Goal: Information Seeking & Learning: Check status

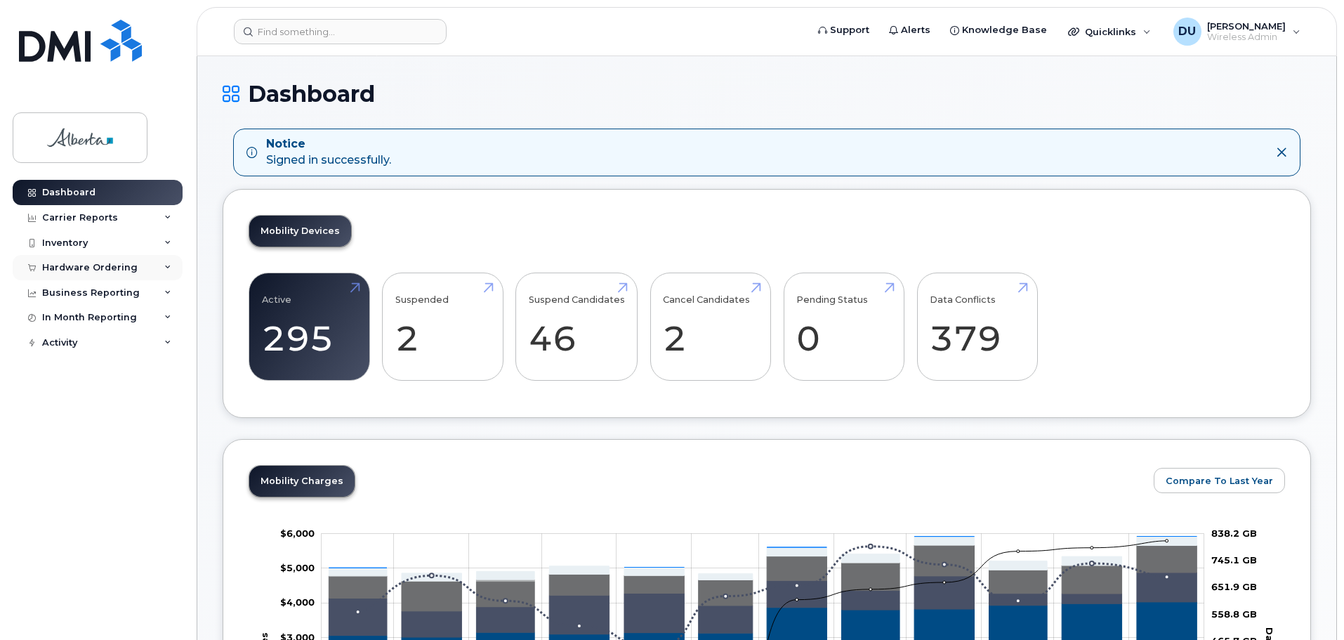
click at [79, 262] on div "Hardware Ordering" at bounding box center [89, 267] width 95 height 11
click at [72, 242] on div "Inventory" at bounding box center [65, 242] width 46 height 11
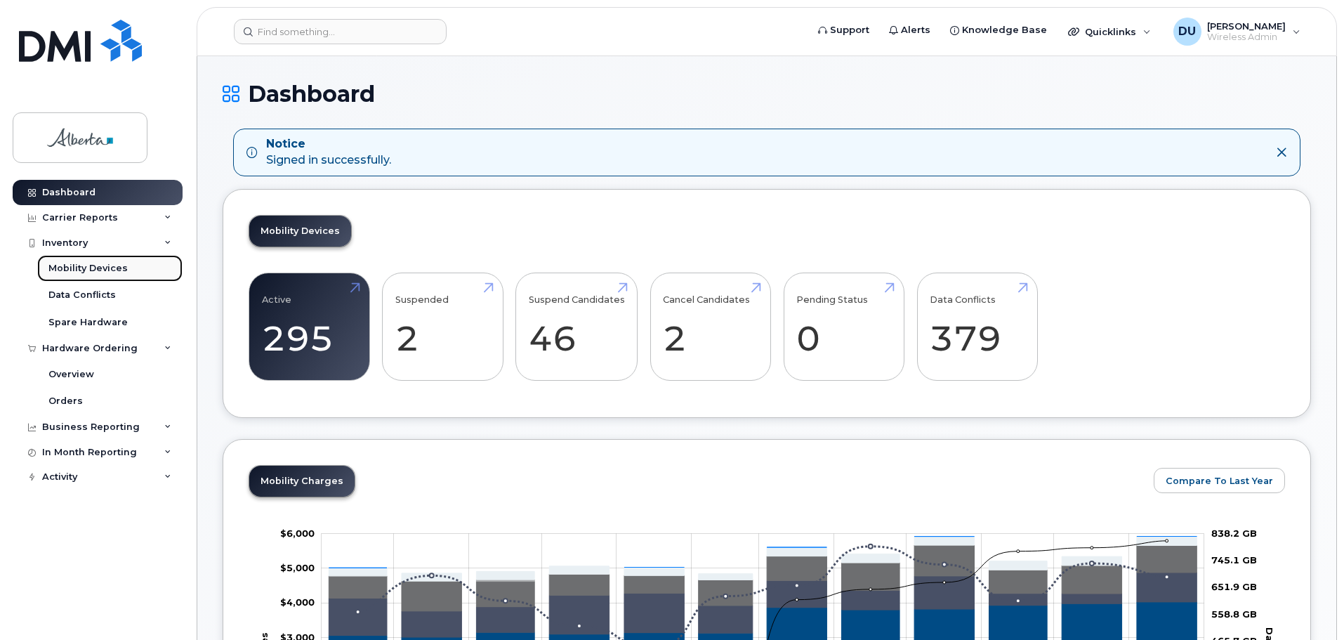
click at [79, 268] on div "Mobility Devices" at bounding box center [87, 268] width 79 height 13
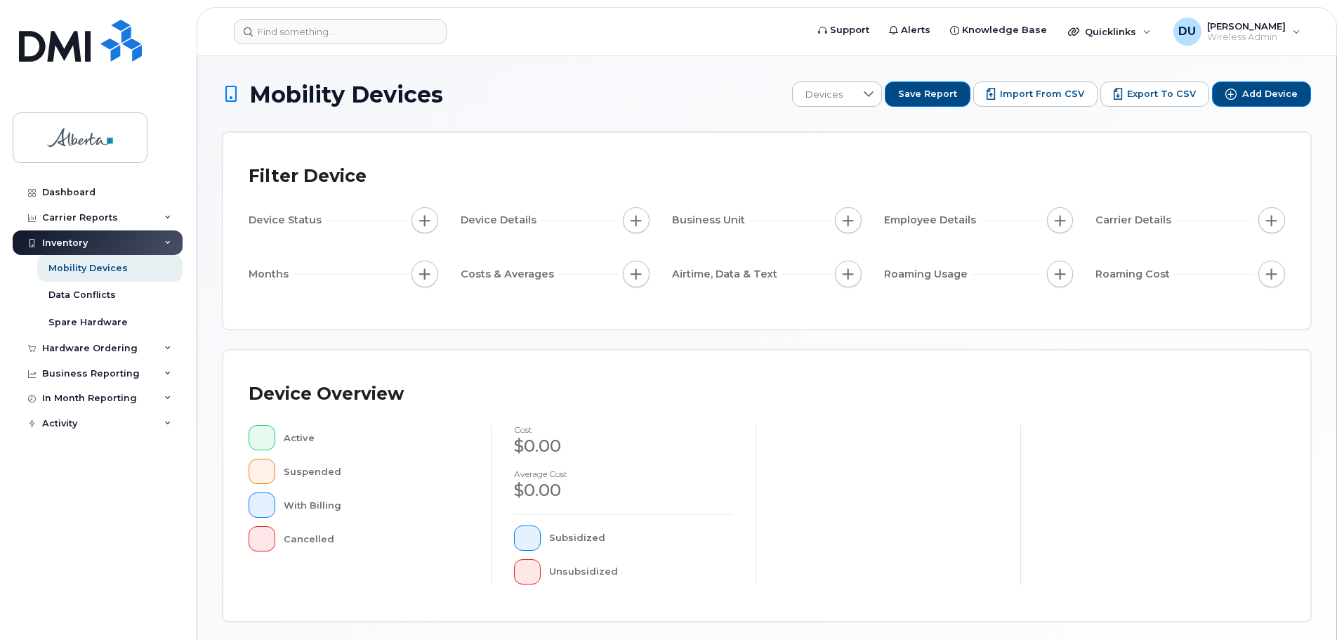
click at [941, 224] on span "Employee Details" at bounding box center [932, 220] width 96 height 15
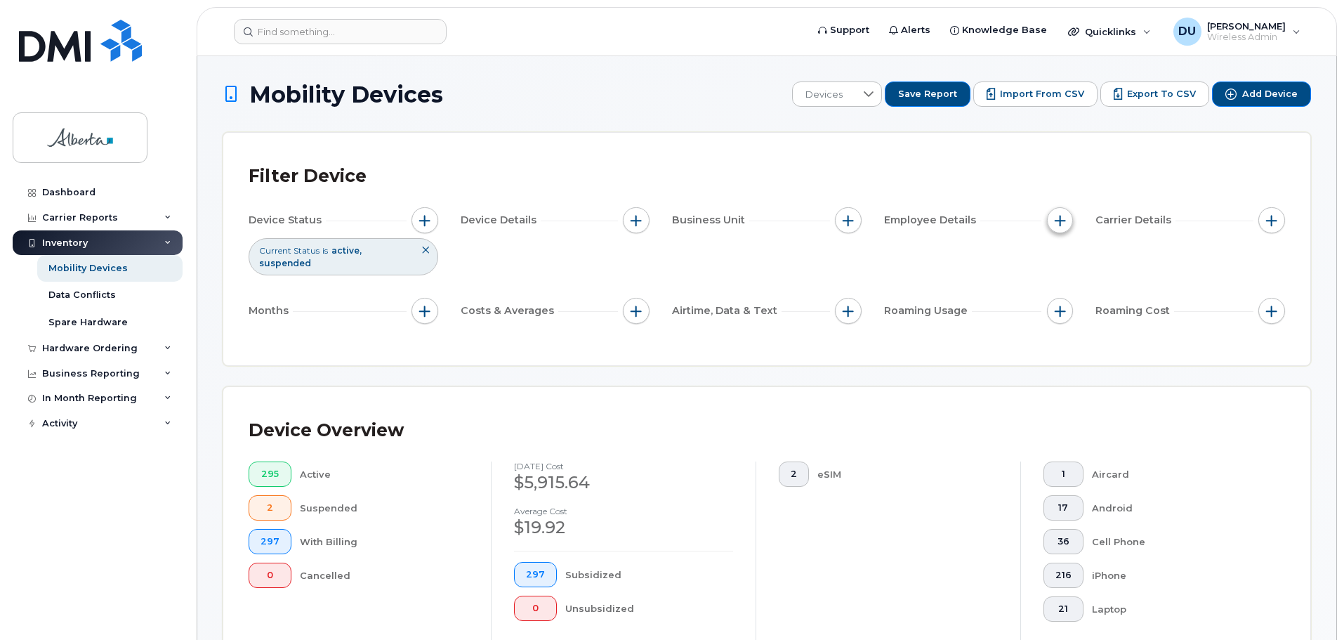
click at [1060, 215] on span "button" at bounding box center [1060, 220] width 11 height 11
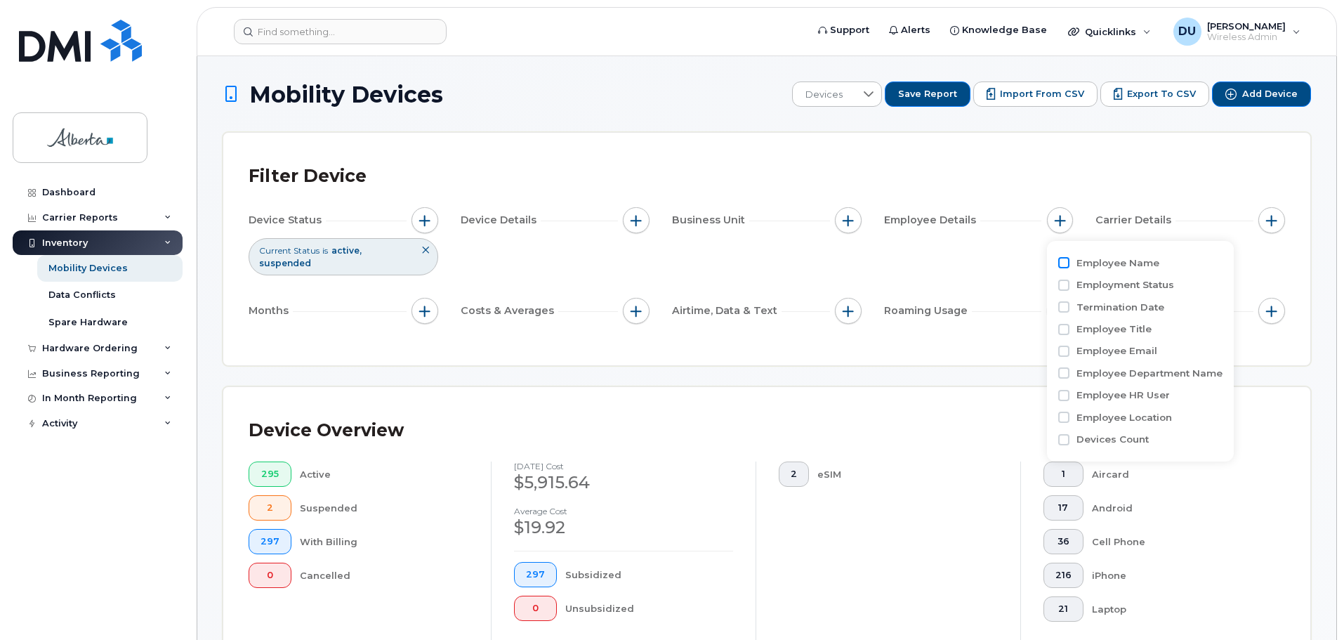
click at [1065, 261] on input "Employee Name" at bounding box center [1063, 262] width 11 height 11
checkbox input "true"
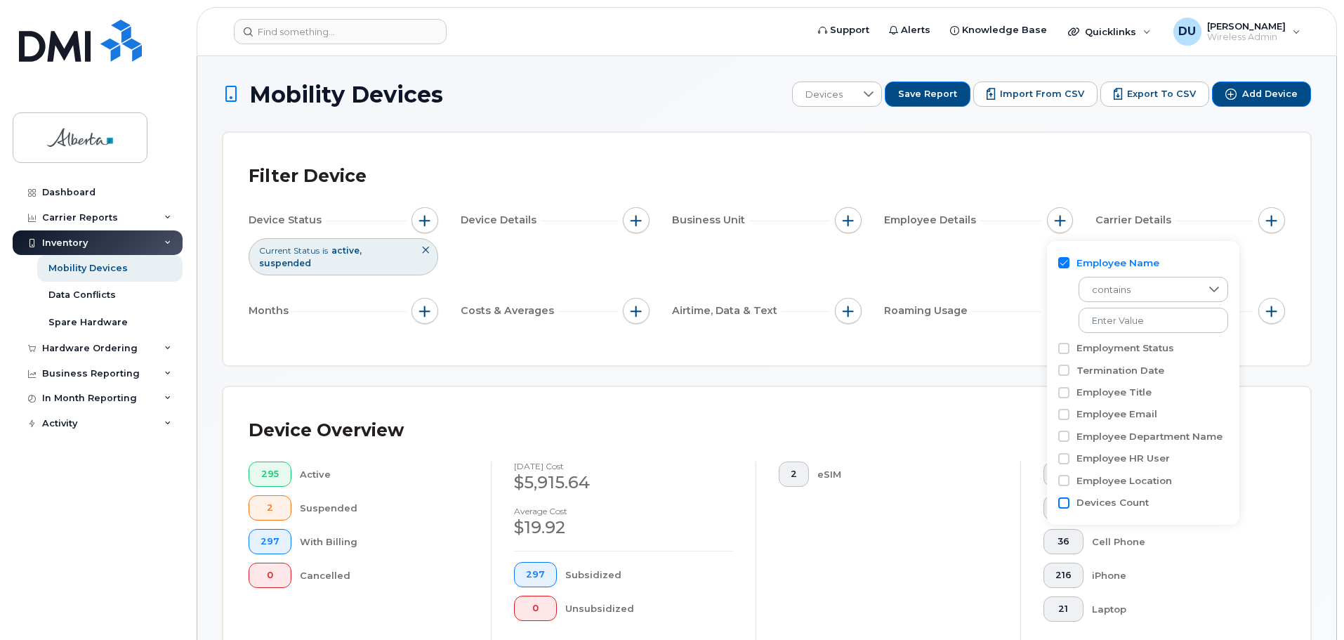
click at [1066, 503] on input "Devices Count" at bounding box center [1063, 502] width 11 height 11
checkbox input "true"
click at [1104, 286] on span "contains" at bounding box center [1140, 290] width 120 height 25
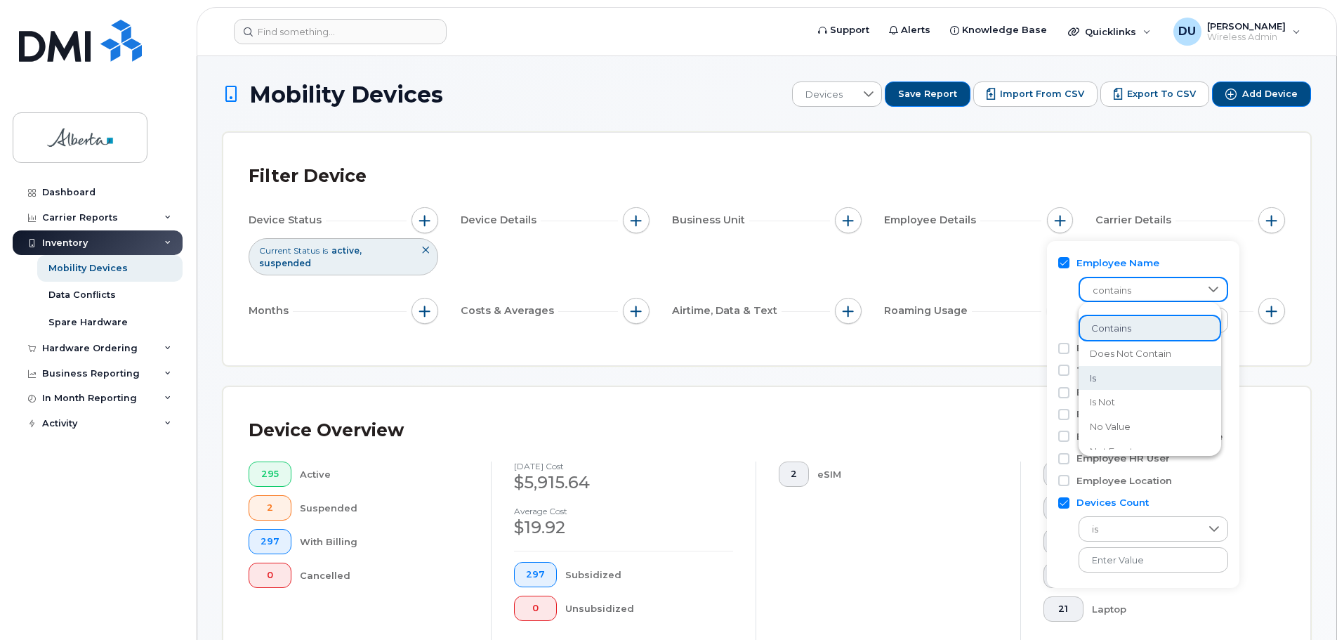
click at [1124, 291] on span "contains" at bounding box center [1140, 290] width 120 height 25
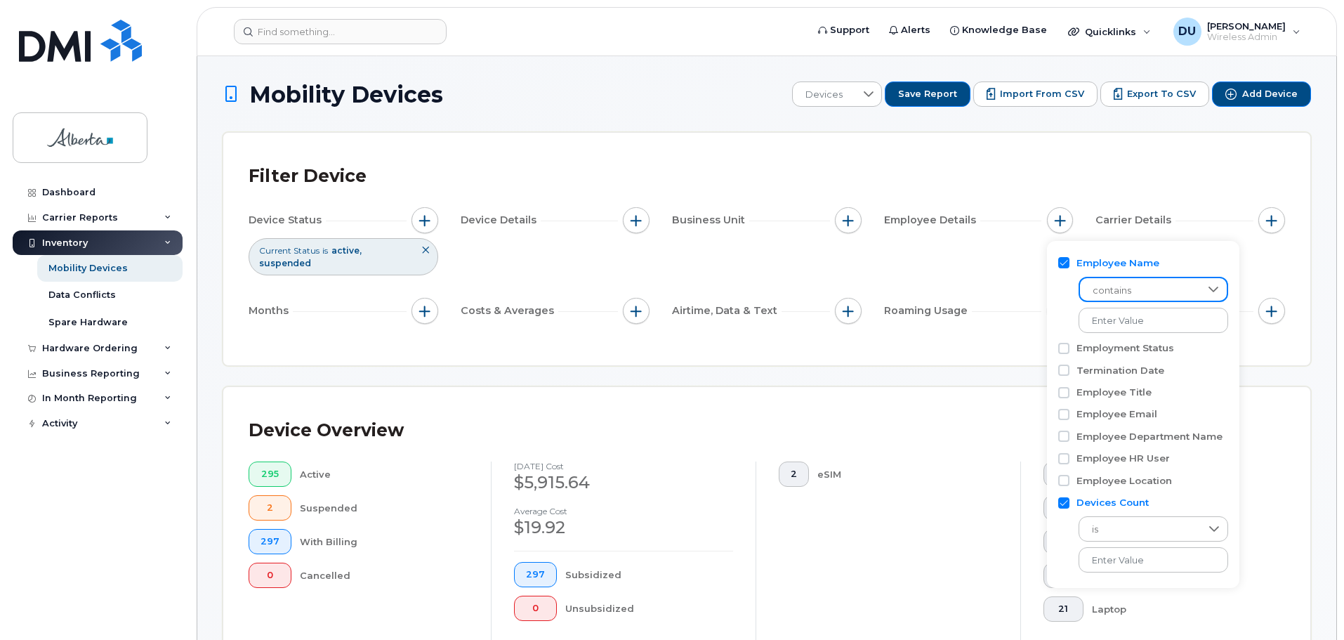
click at [1126, 283] on span "contains" at bounding box center [1140, 290] width 120 height 25
click at [1115, 324] on span "contains" at bounding box center [1111, 328] width 40 height 13
click at [1281, 461] on div "1 Aircard 17 Android 36 Cell Phone 216 iPhone 21 Laptop View More Device Makes" at bounding box center [1152, 565] width 265 height 208
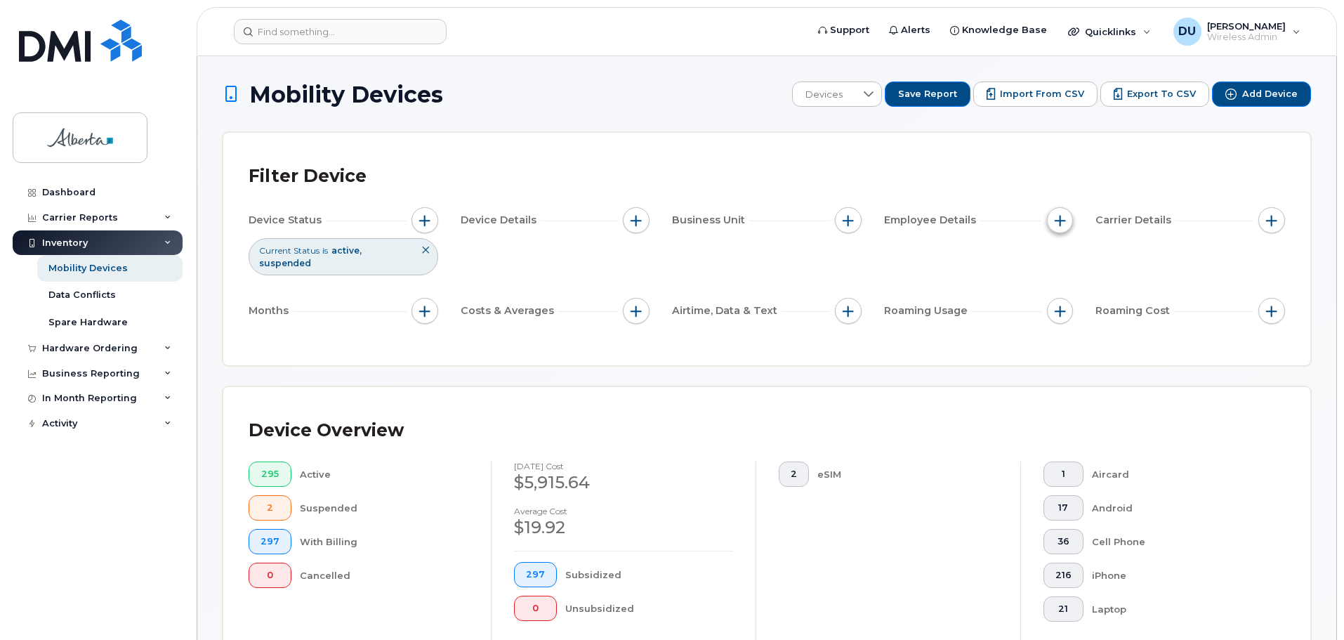
click at [1064, 218] on span "button" at bounding box center [1060, 220] width 11 height 11
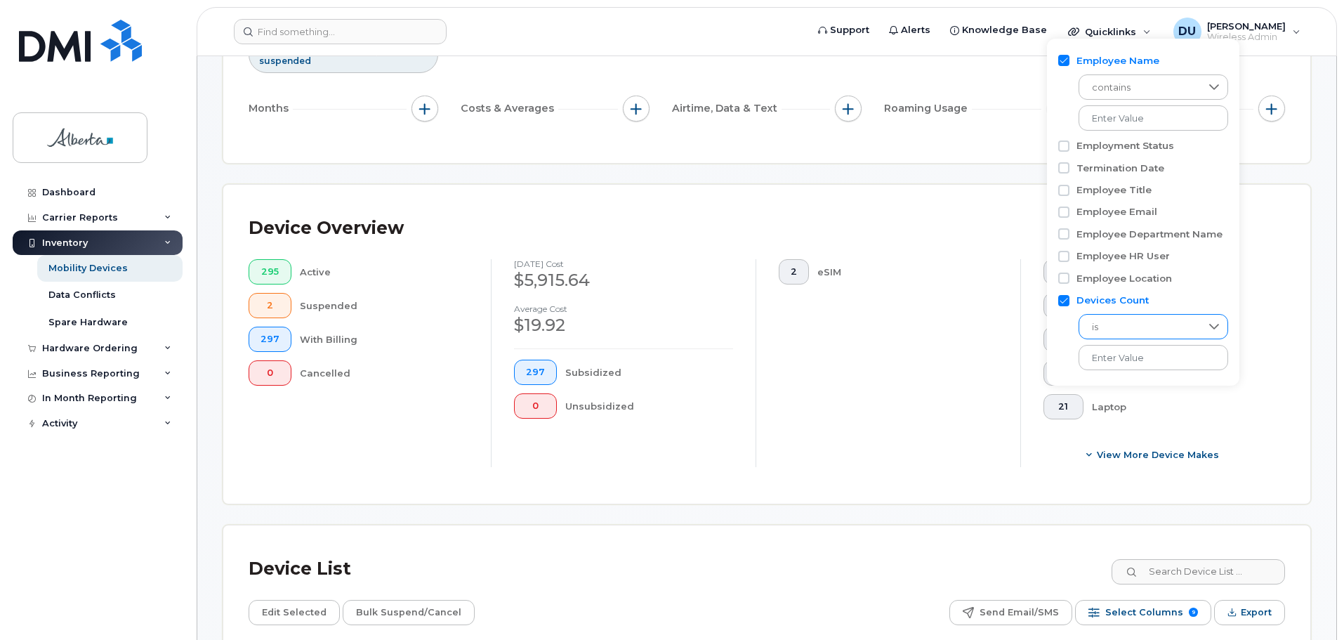
scroll to position [421, 0]
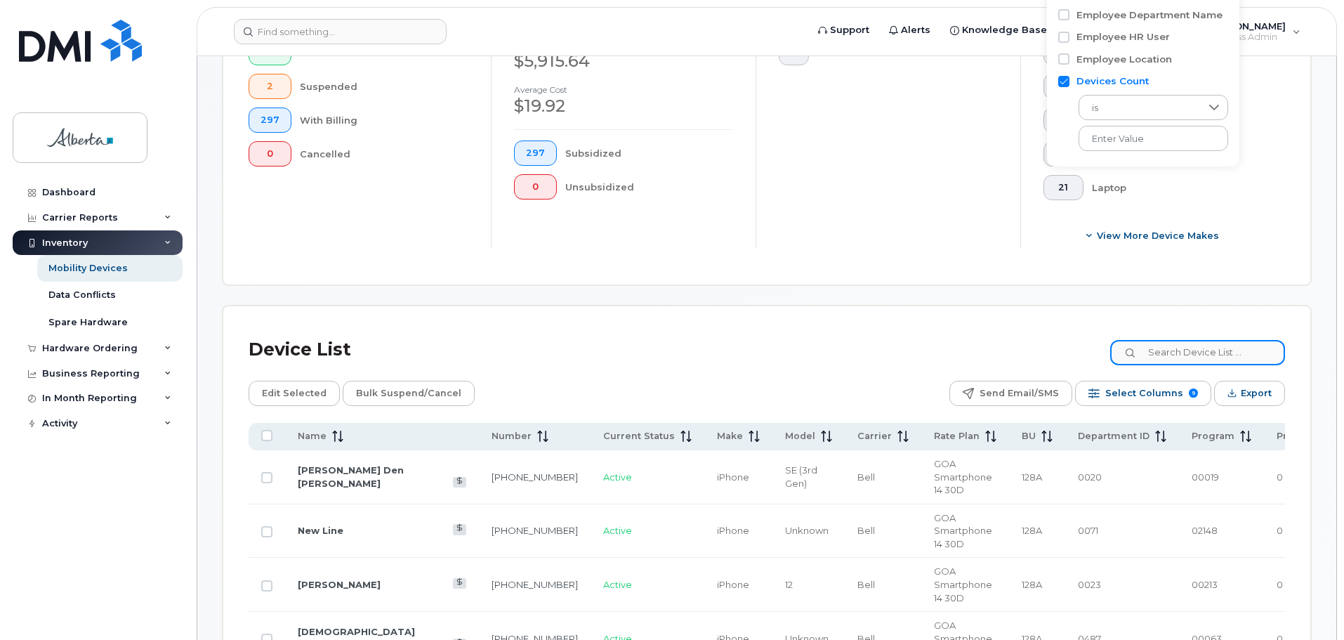
click at [1162, 340] on input at bounding box center [1197, 352] width 175 height 25
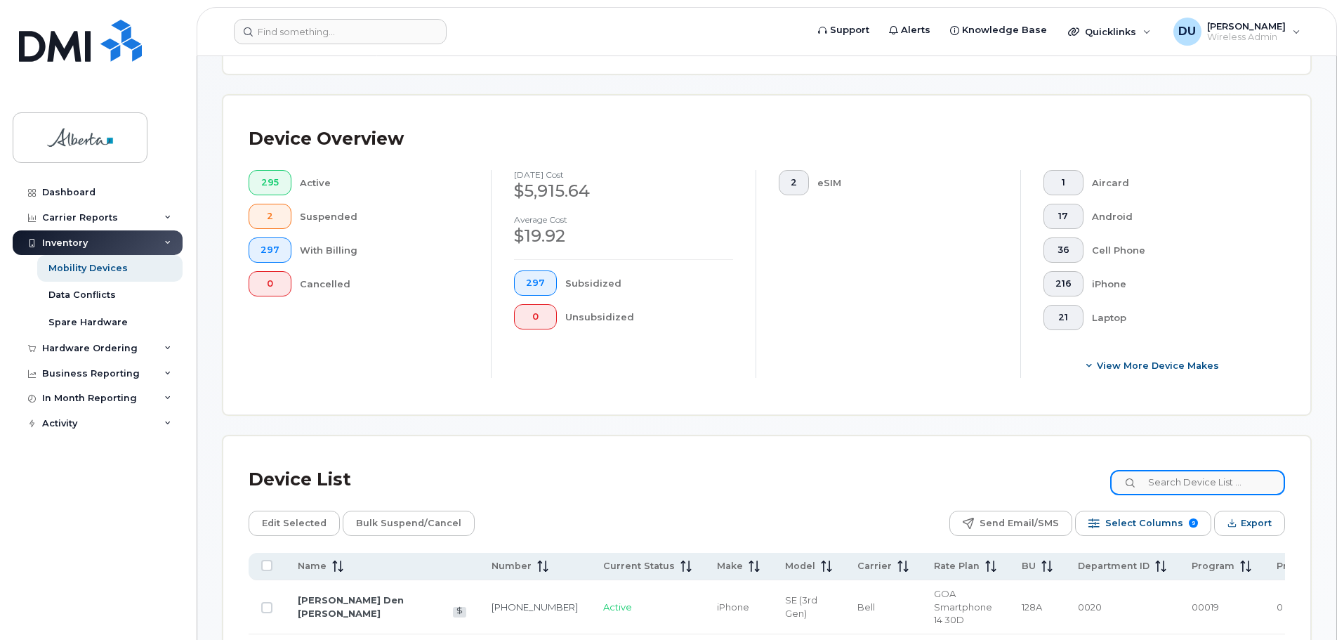
scroll to position [70, 0]
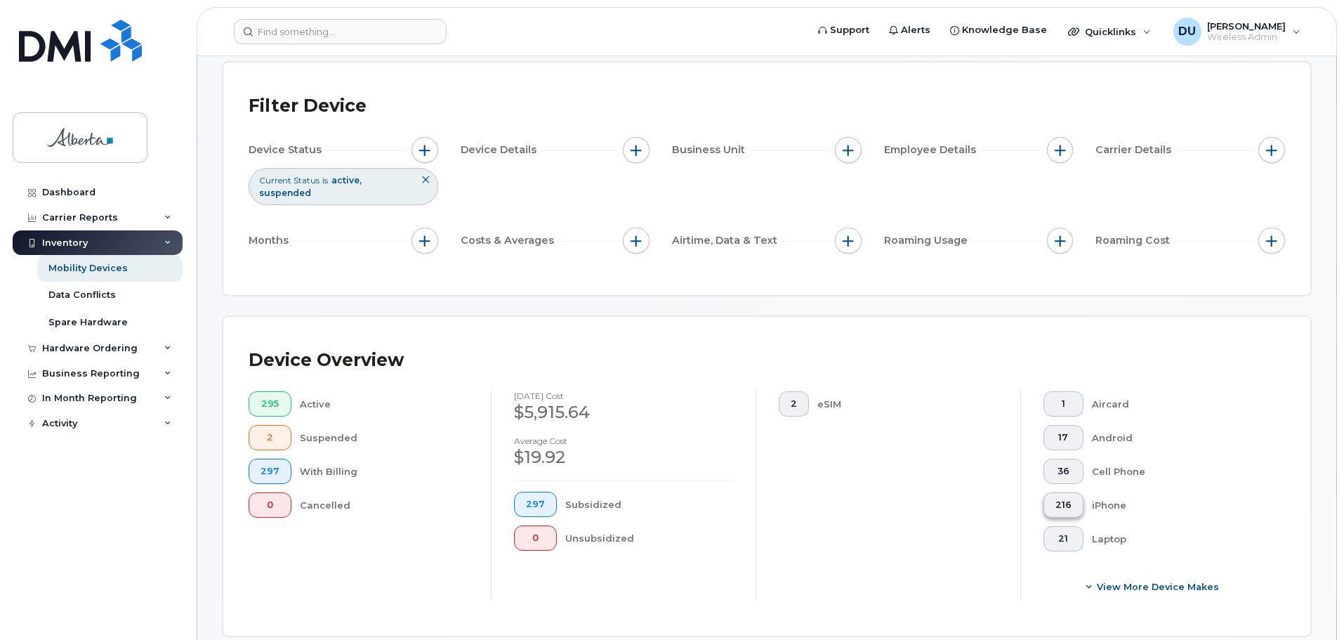
click at [1067, 499] on span "216" at bounding box center [1063, 504] width 16 height 11
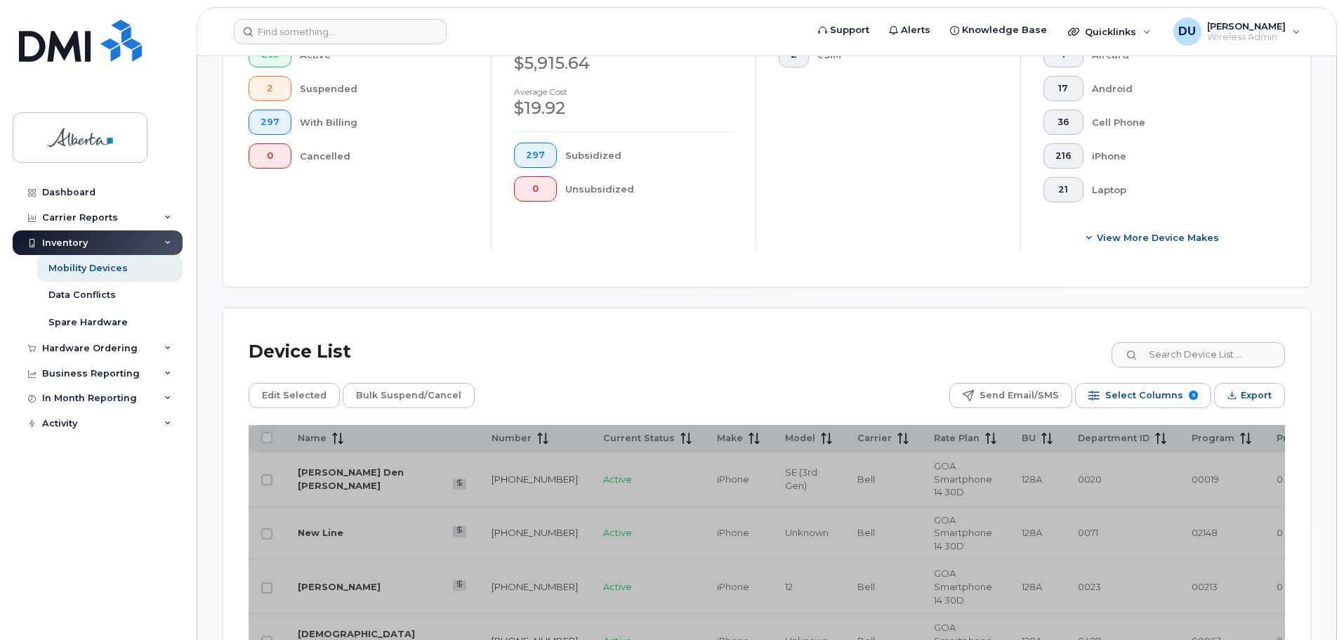
scroll to position [421, 0]
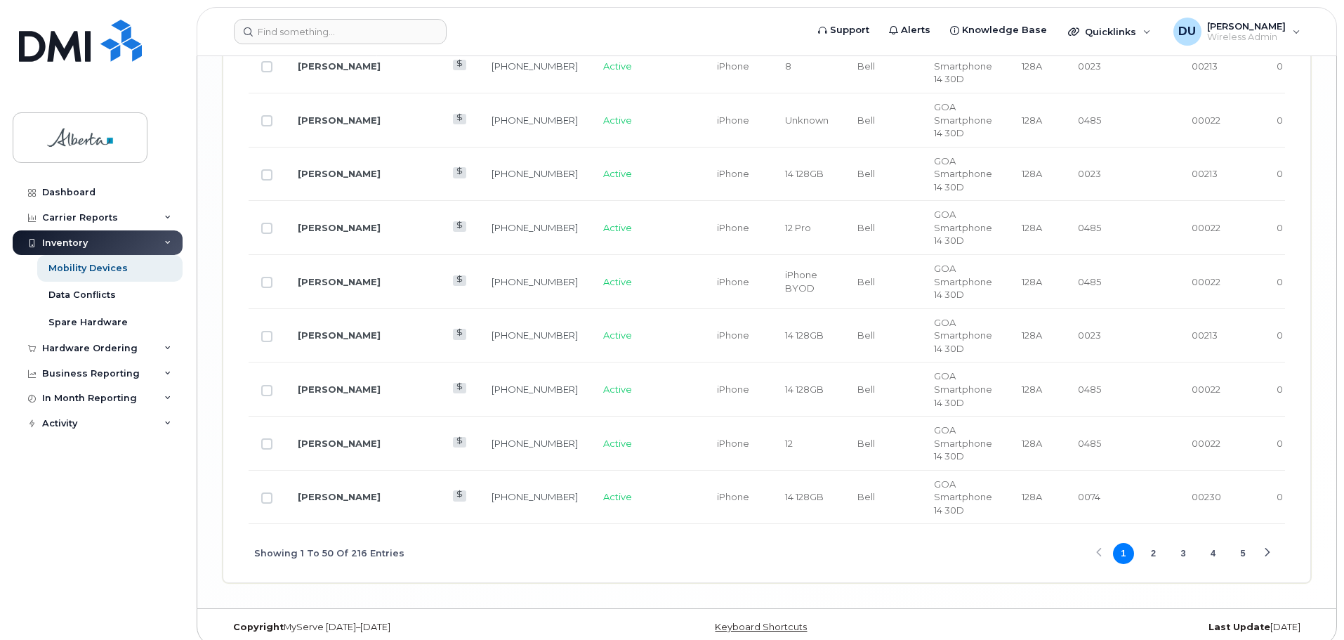
scroll to position [3041, 0]
click at [1153, 541] on button "2" at bounding box center [1152, 551] width 21 height 21
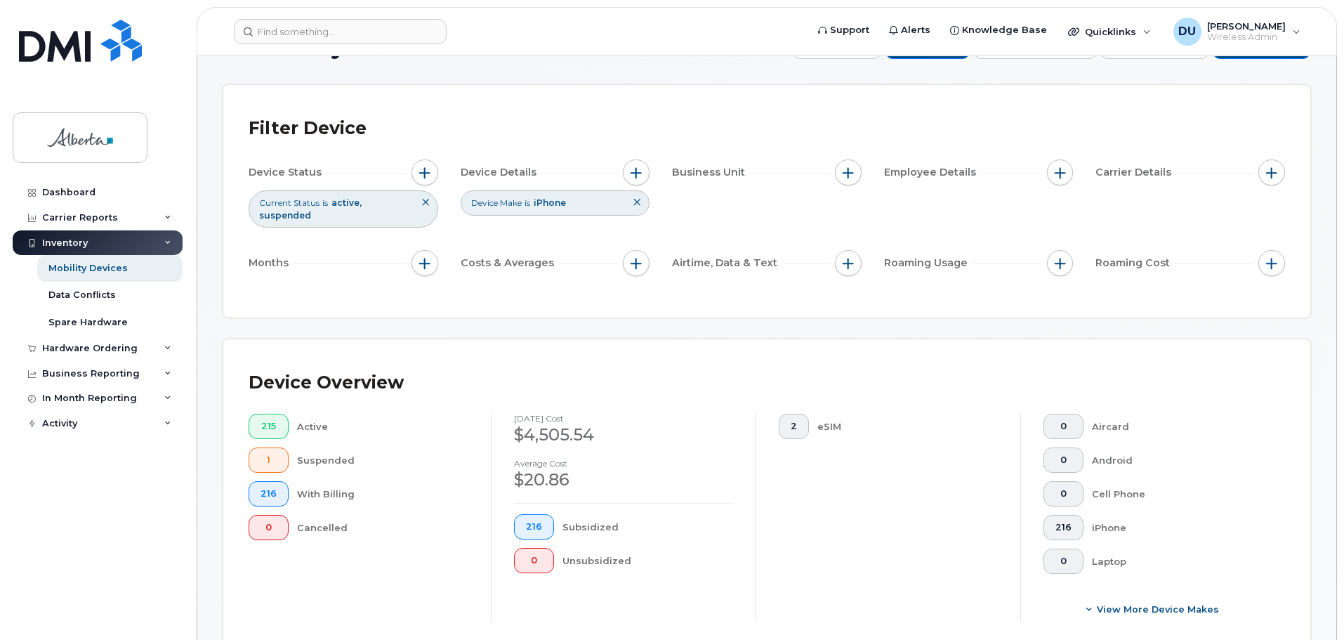
scroll to position [0, 0]
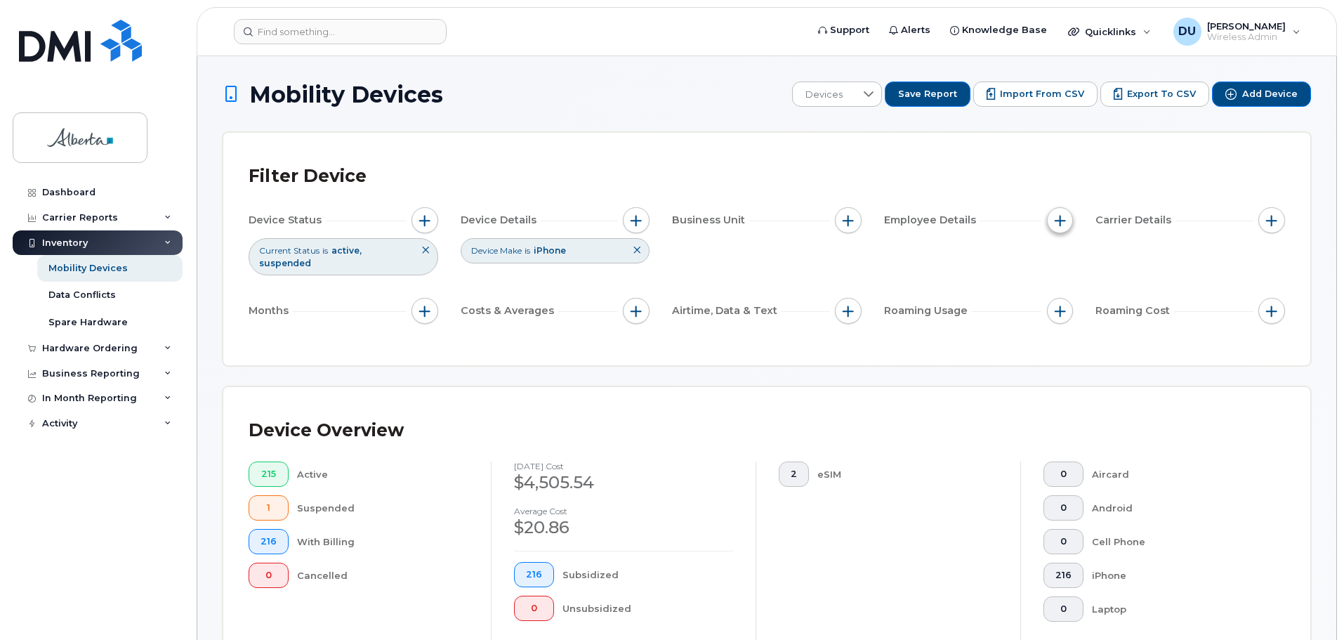
click at [1058, 222] on span "button" at bounding box center [1060, 220] width 11 height 11
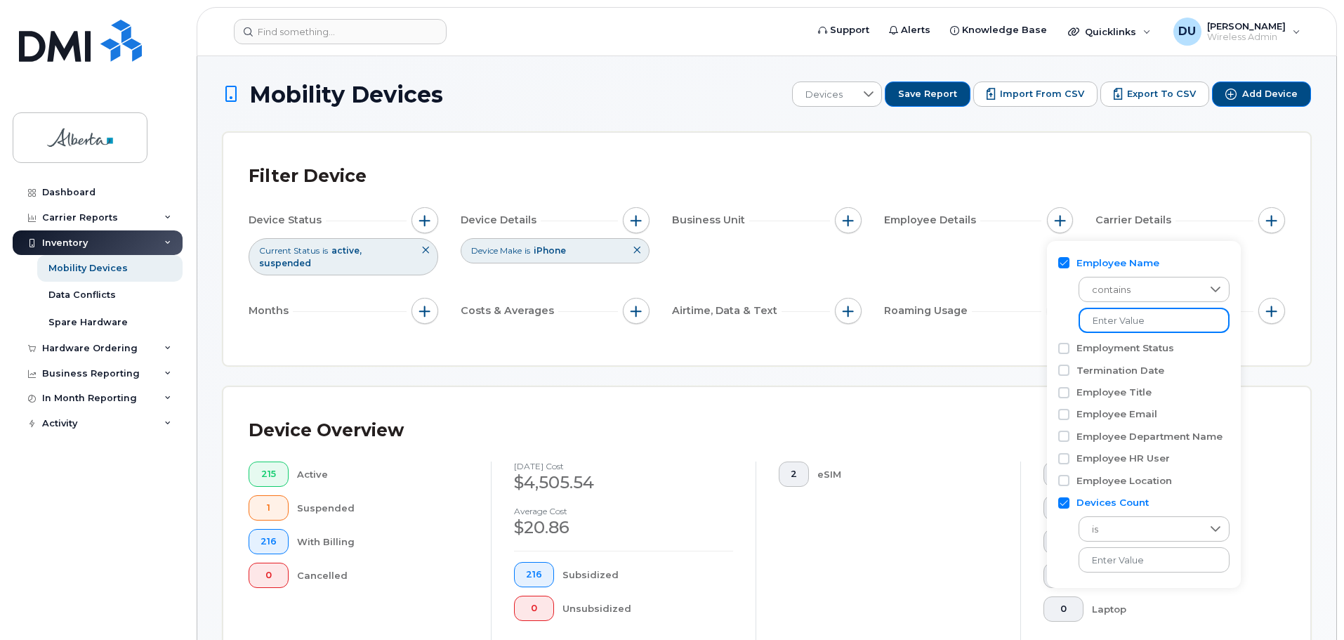
click at [1139, 318] on input at bounding box center [1153, 320] width 151 height 25
type input "[PERSON_NAME]"
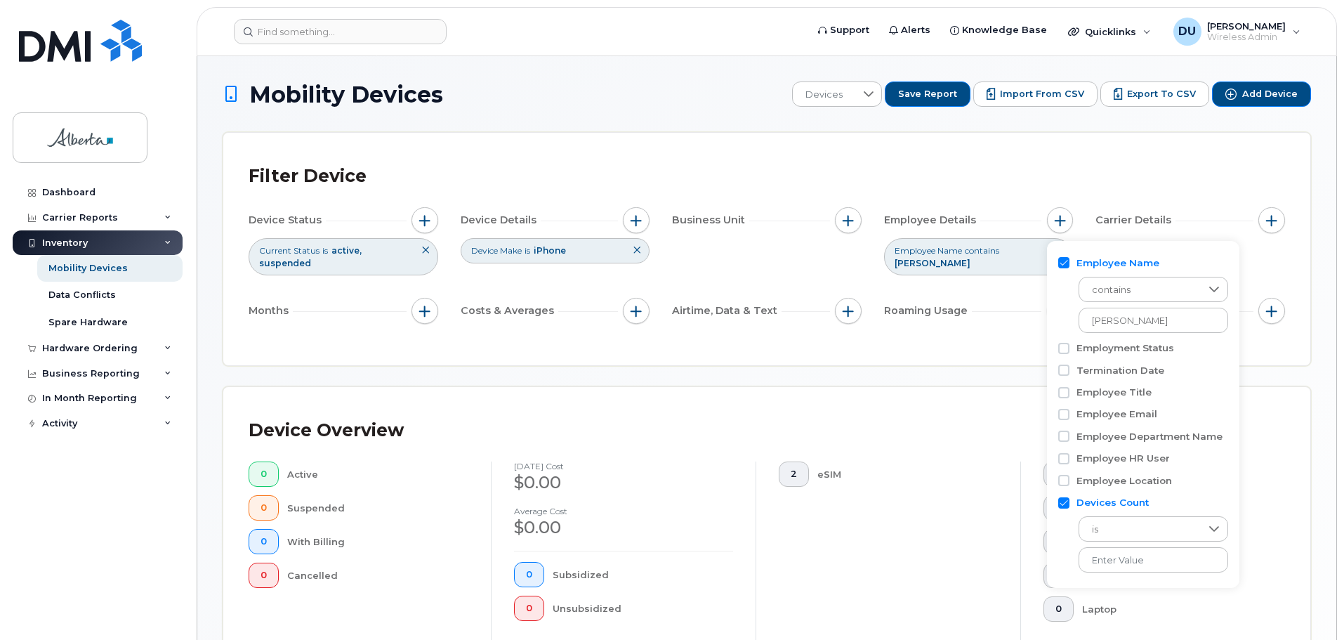
click at [1256, 446] on div "Device Overview" at bounding box center [767, 430] width 1036 height 37
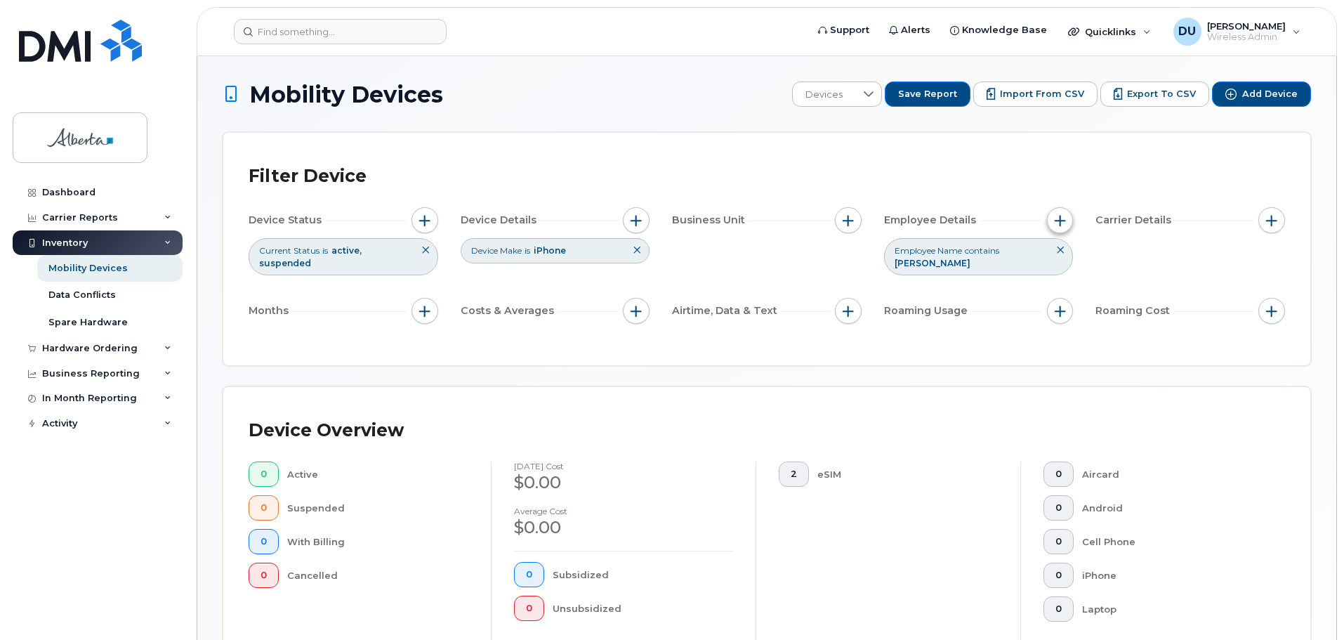
click at [1063, 220] on span "button" at bounding box center [1060, 220] width 11 height 11
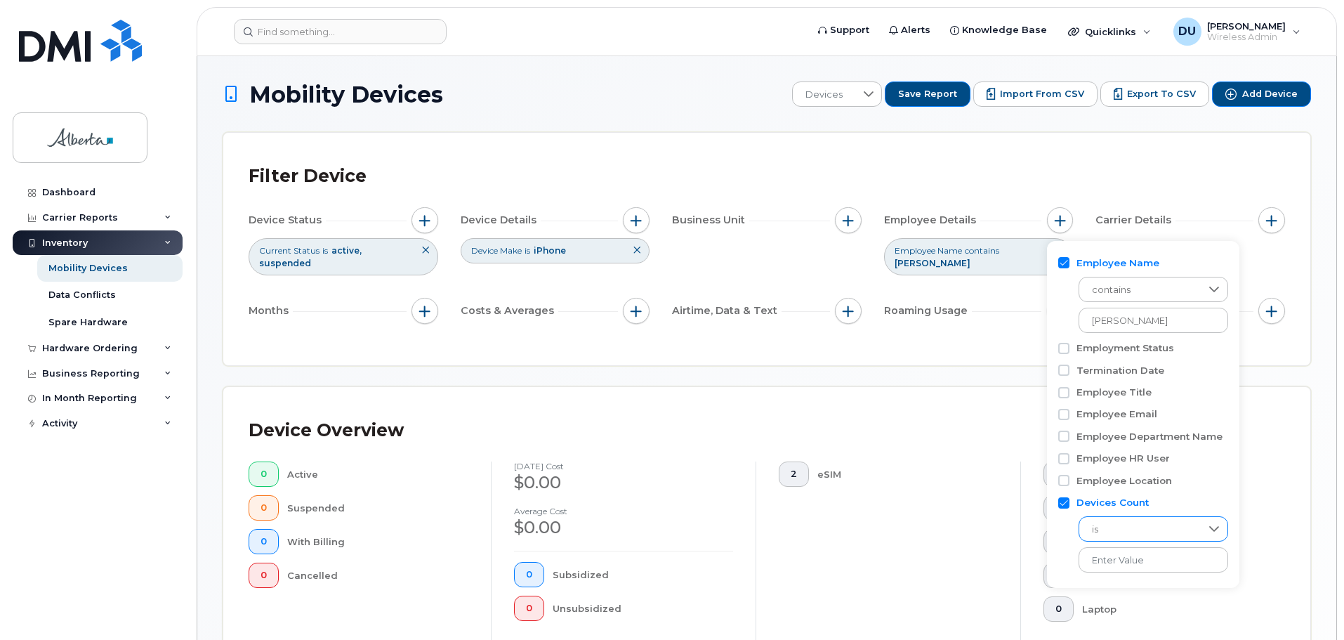
click at [1208, 524] on icon at bounding box center [1213, 528] width 11 height 11
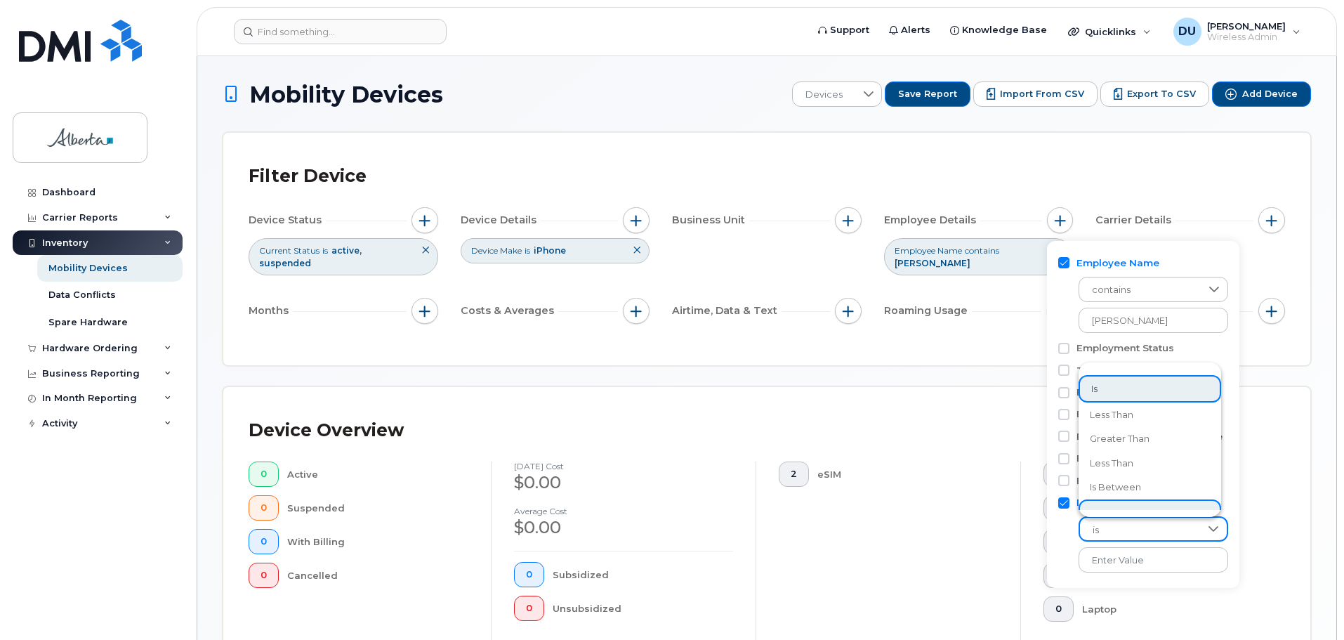
click at [1208, 524] on icon at bounding box center [1213, 528] width 11 height 11
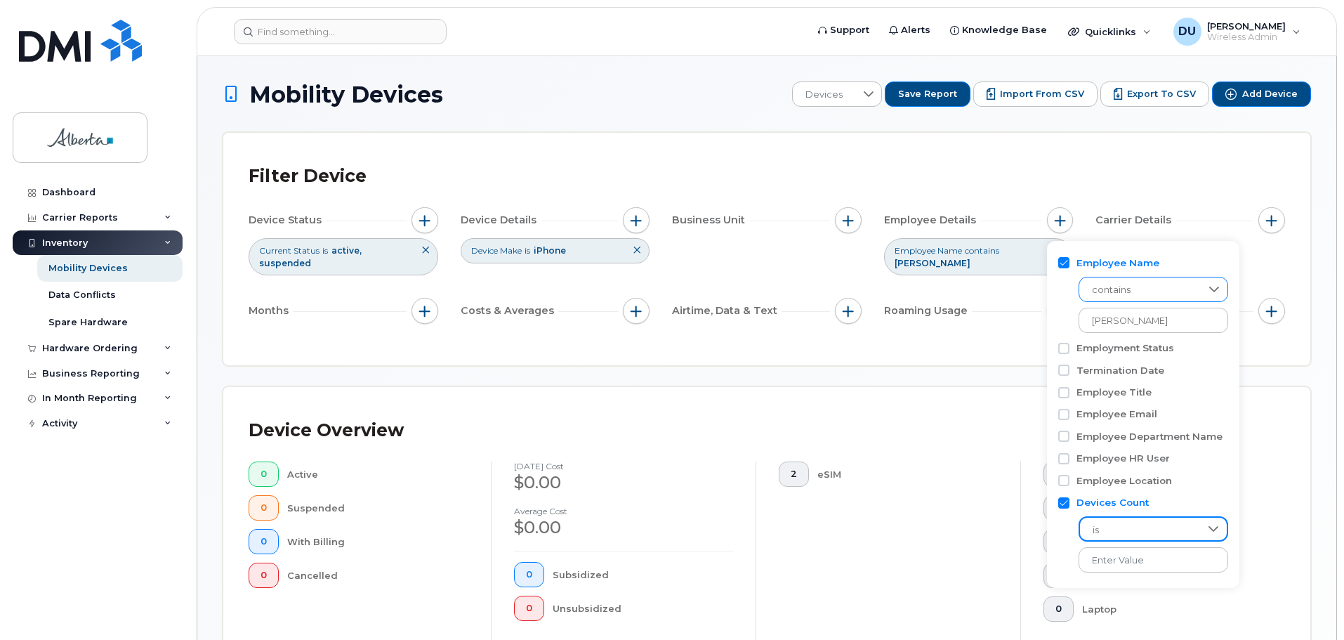
click at [1208, 287] on icon at bounding box center [1213, 289] width 11 height 11
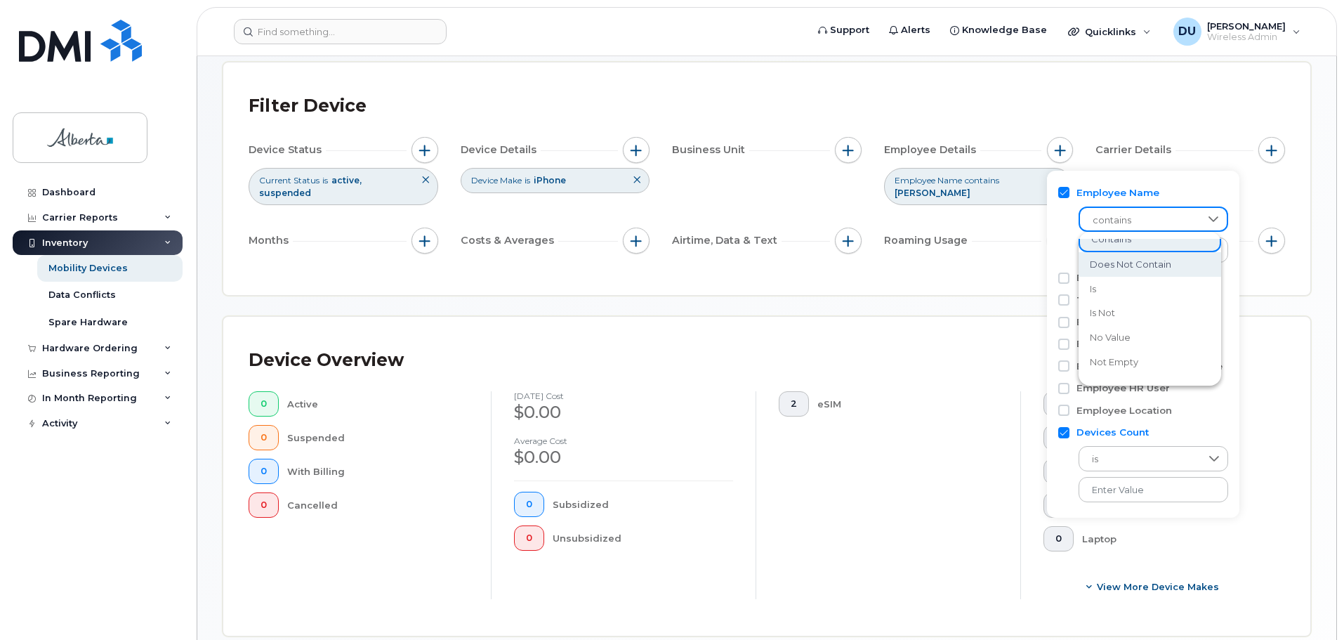
scroll to position [6, 0]
click at [1209, 210] on div at bounding box center [1213, 219] width 27 height 22
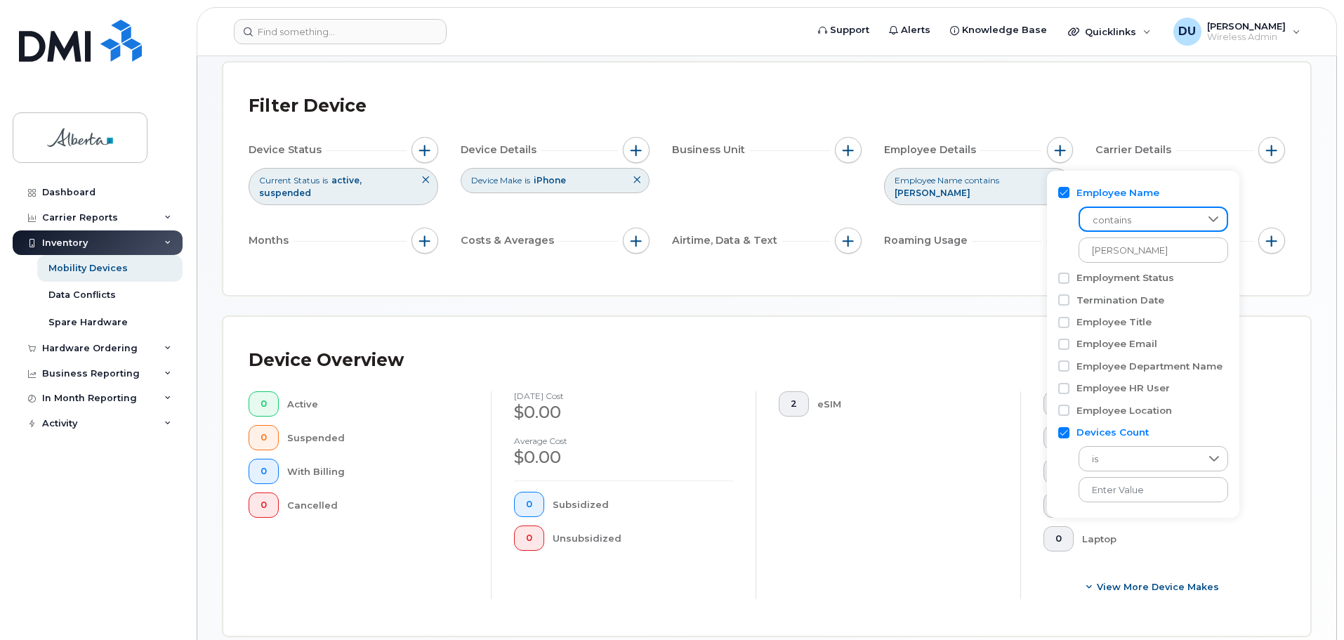
click at [1008, 263] on div "Filter Device Device Status Current Status is active suspended Device Details D…" at bounding box center [767, 179] width 1036 height 182
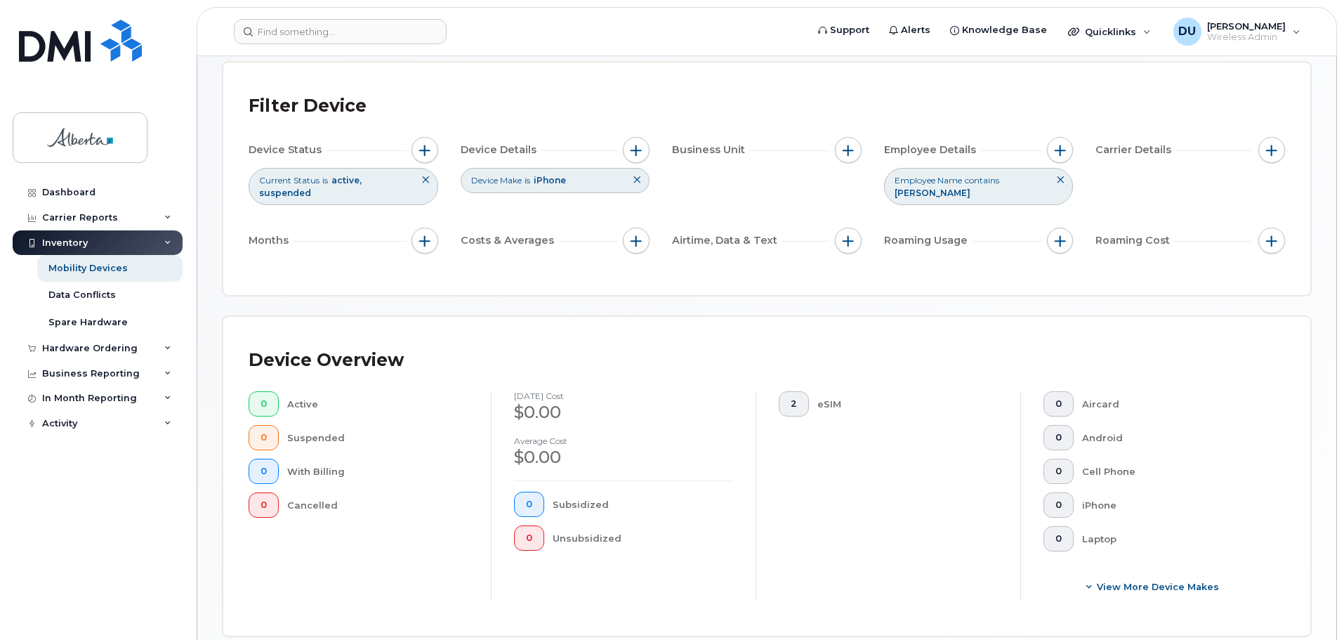
click at [1060, 181] on icon at bounding box center [1060, 180] width 8 height 8
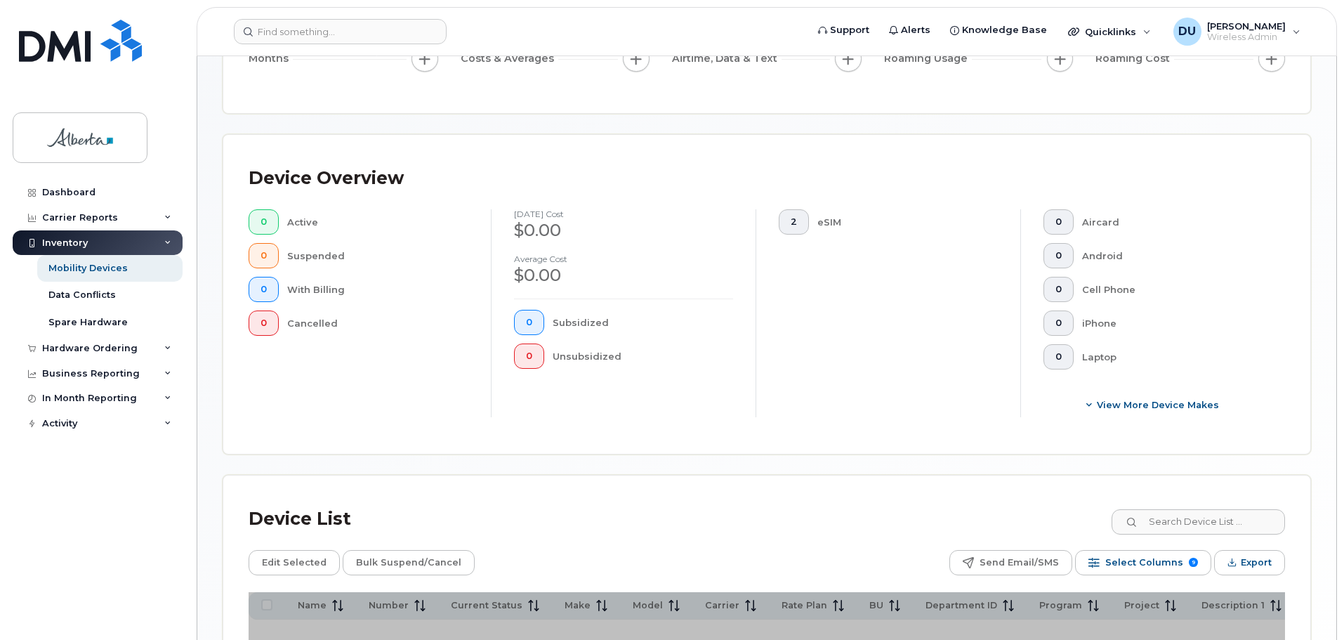
scroll to position [399, 0]
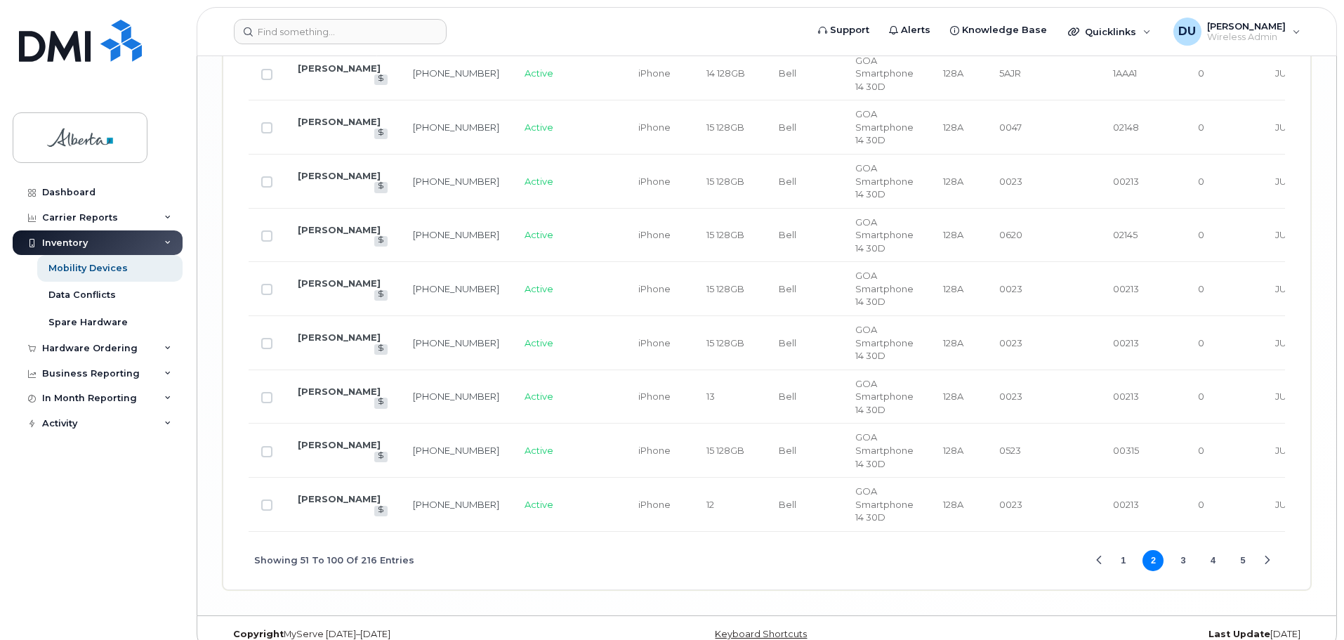
scroll to position [3045, 0]
click at [1184, 548] on button "3" at bounding box center [1183, 558] width 21 height 21
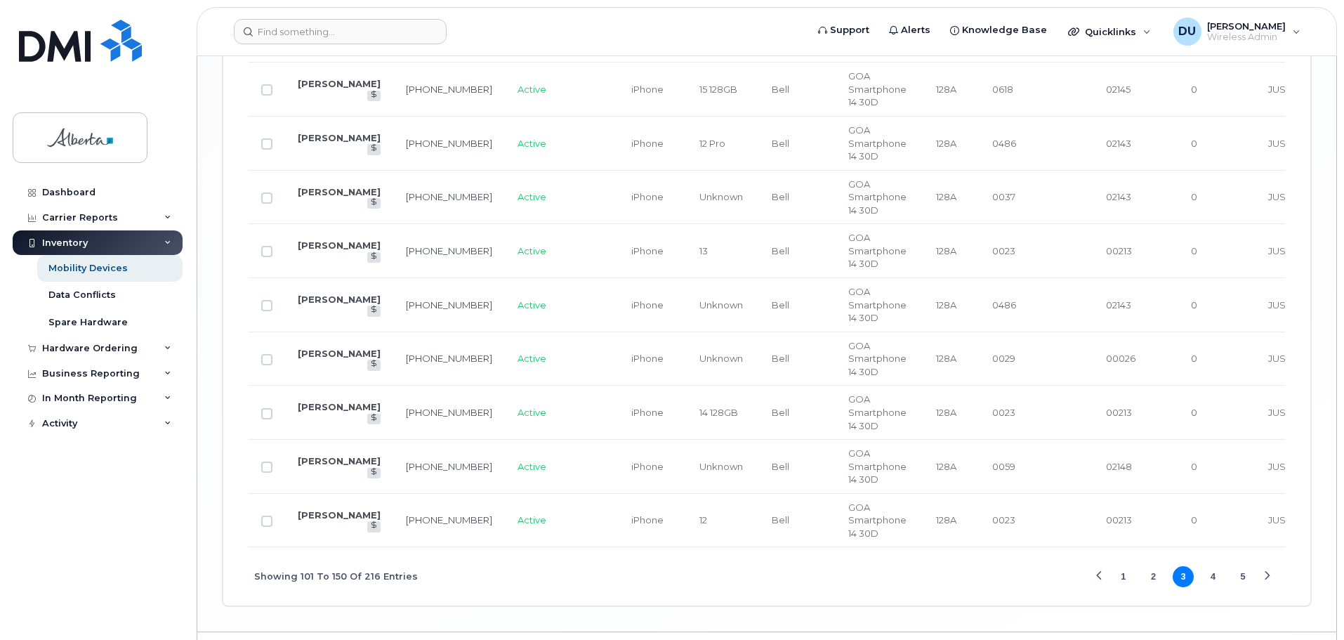
scroll to position [3041, 0]
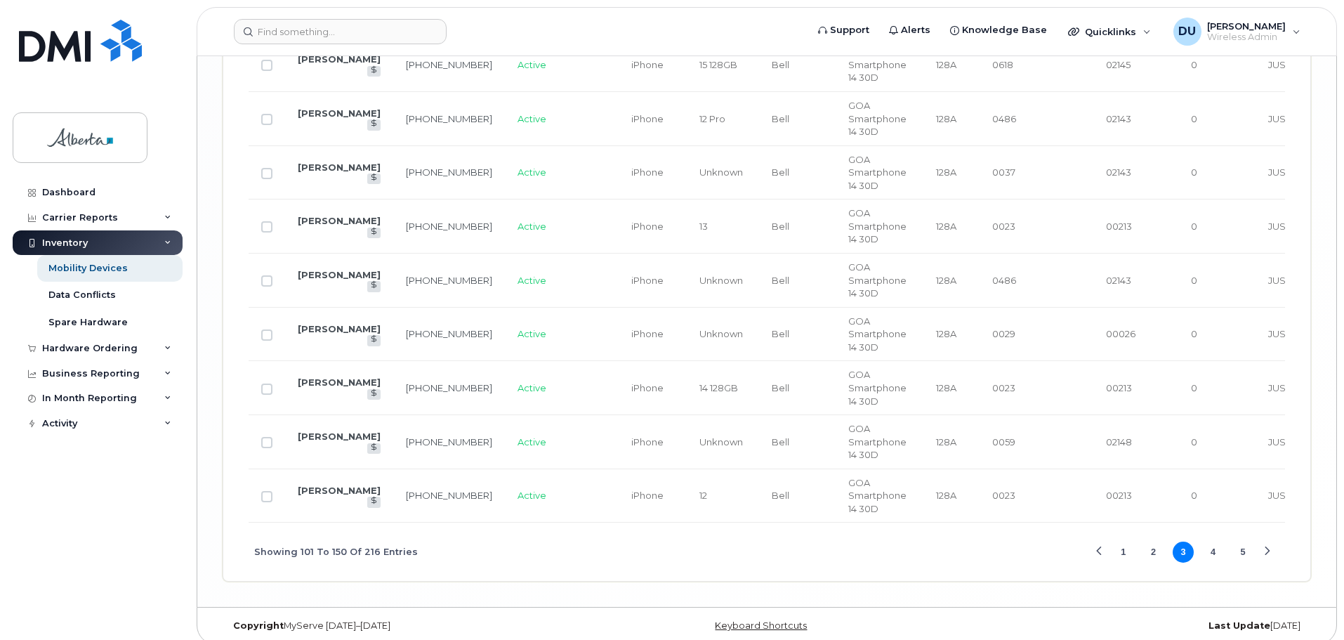
click at [1214, 541] on button "4" at bounding box center [1213, 551] width 21 height 21
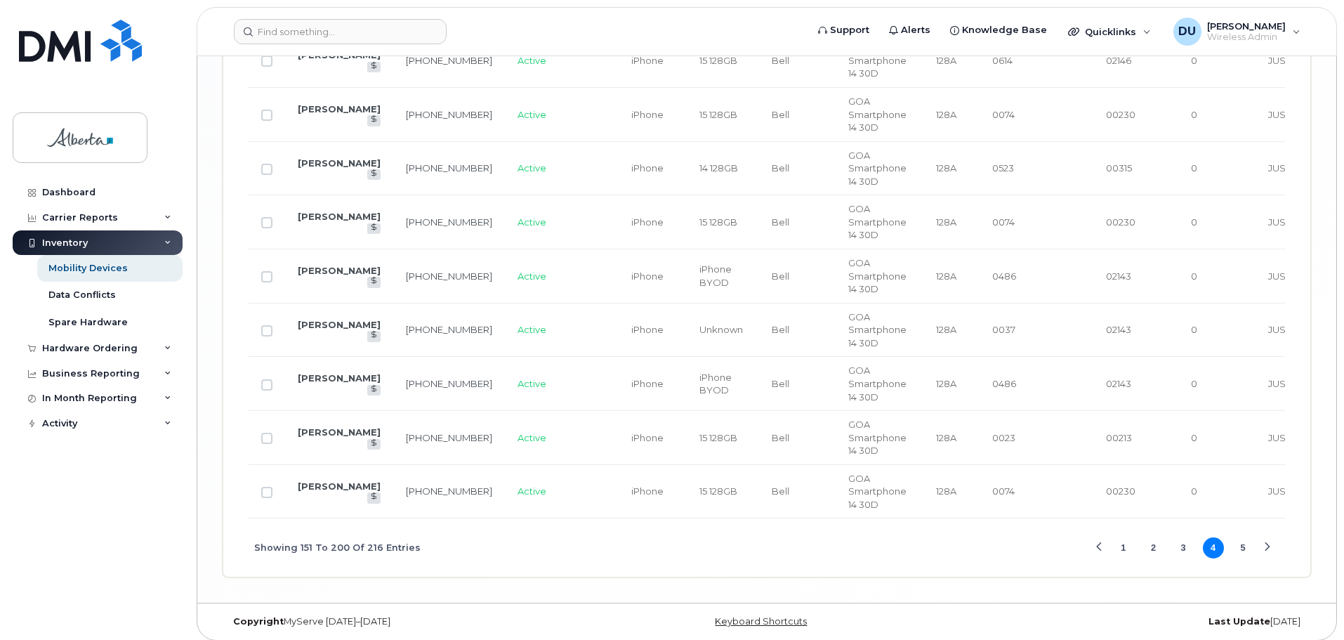
click at [1244, 538] on button "5" at bounding box center [1242, 547] width 21 height 21
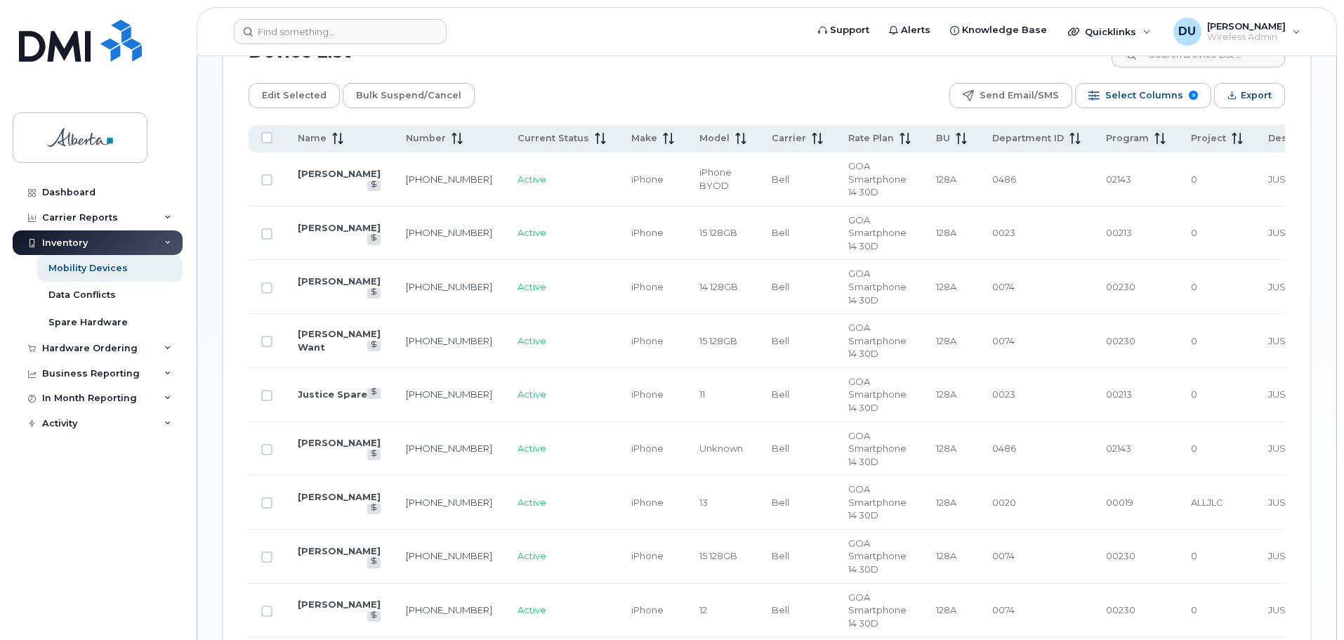
scroll to position [649, 0]
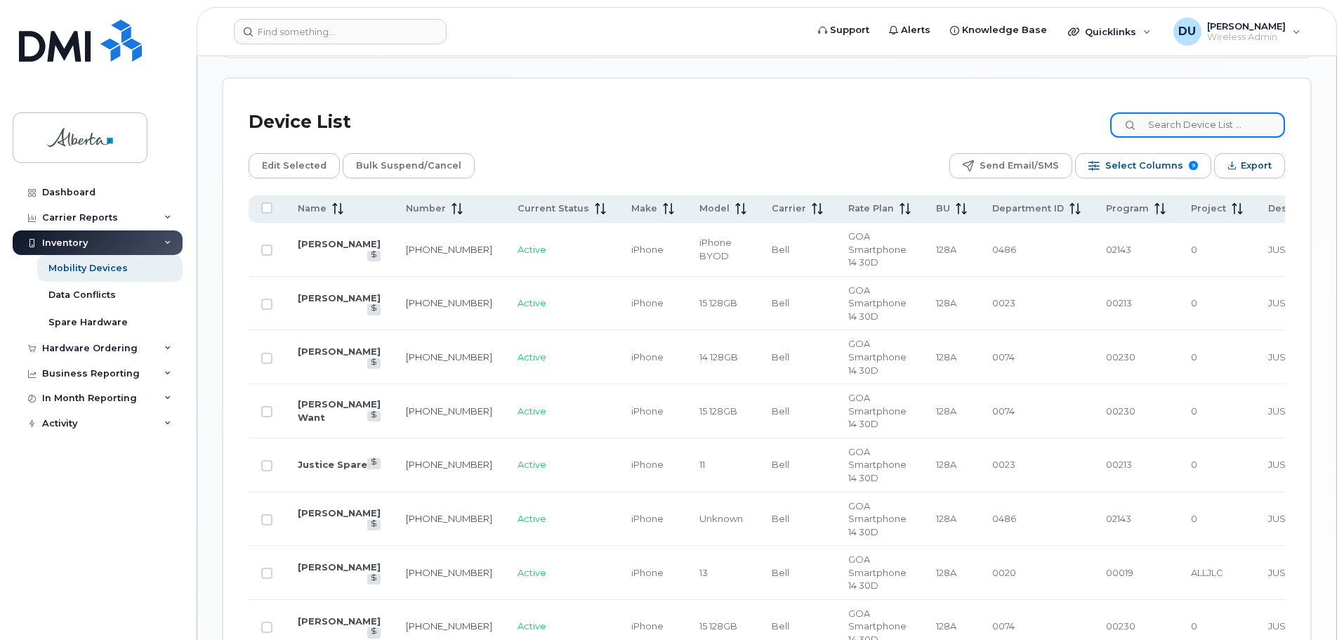
click at [1169, 114] on input at bounding box center [1197, 124] width 175 height 25
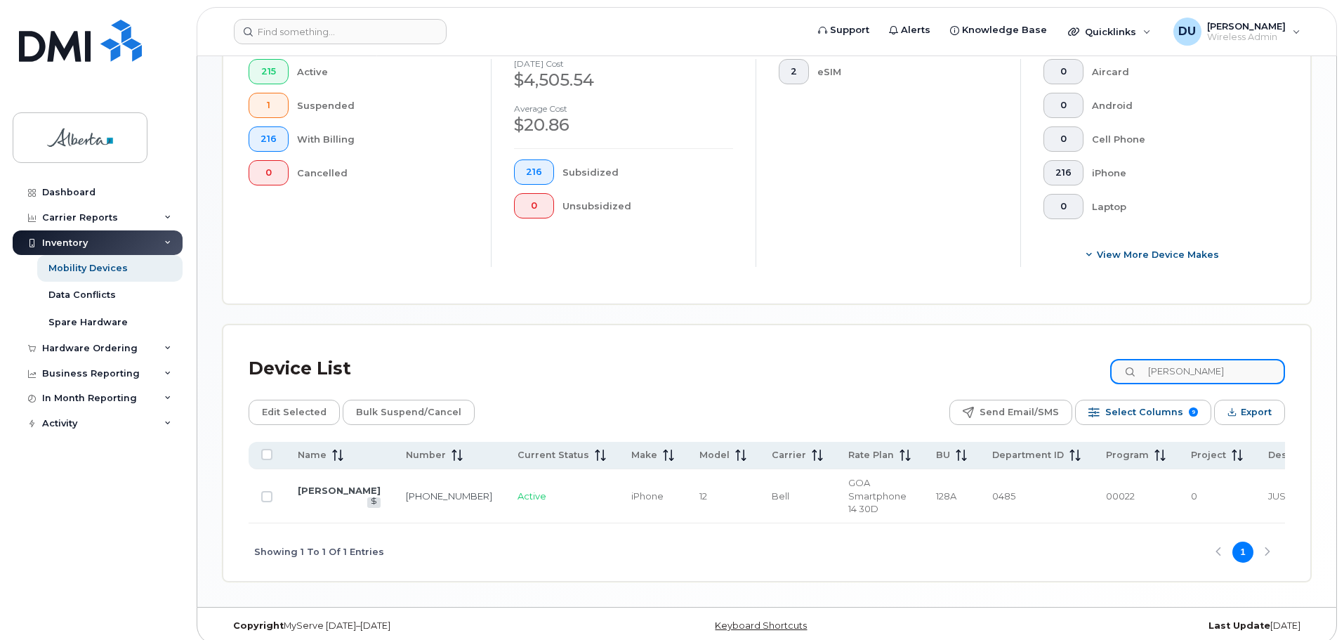
scroll to position [399, 0]
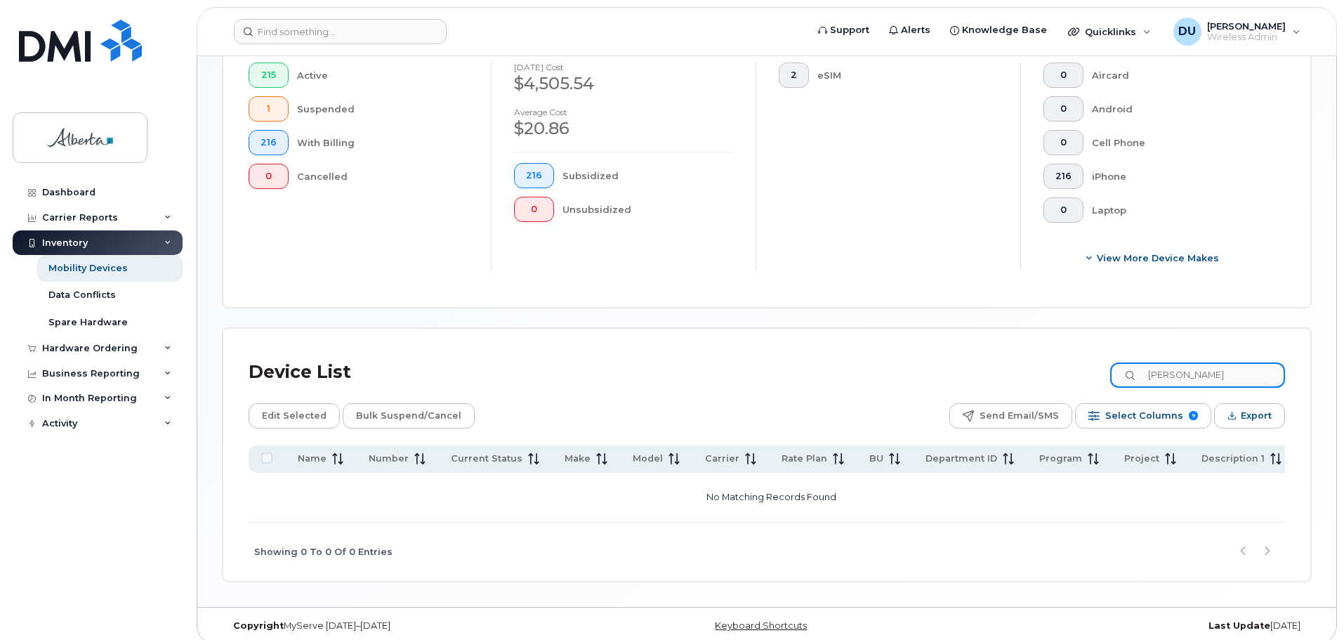
type input "[PERSON_NAME]"
click at [1136, 371] on icon at bounding box center [1131, 375] width 9 height 9
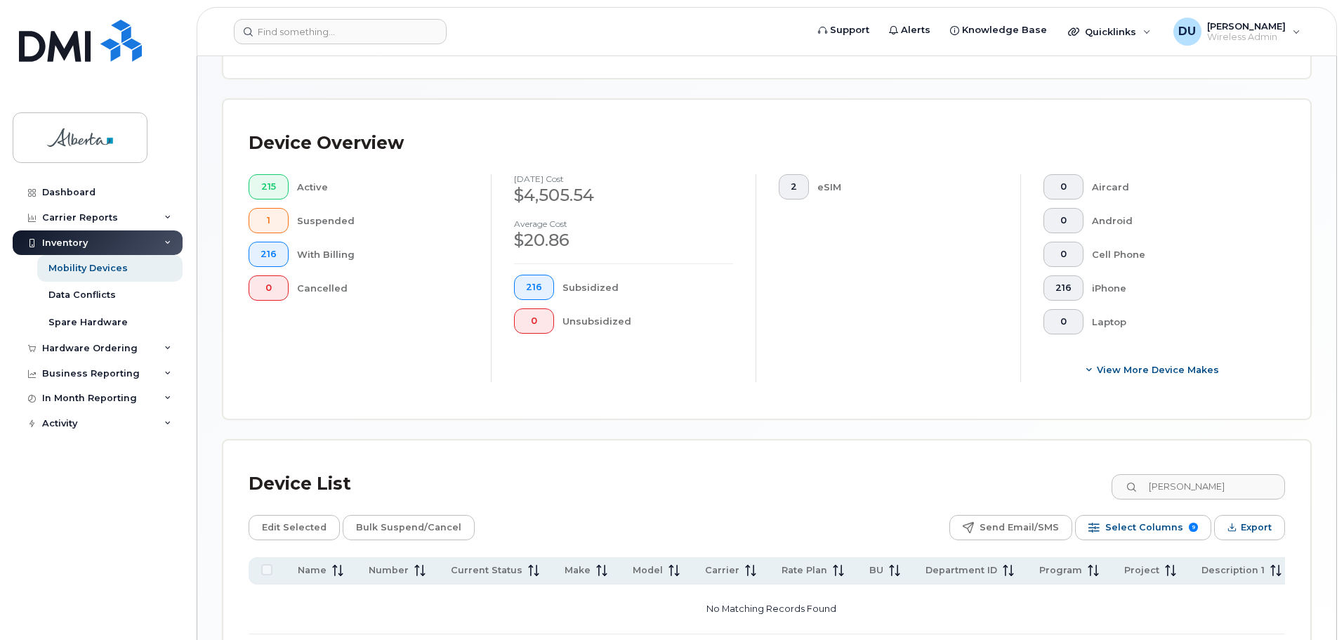
scroll to position [48, 0]
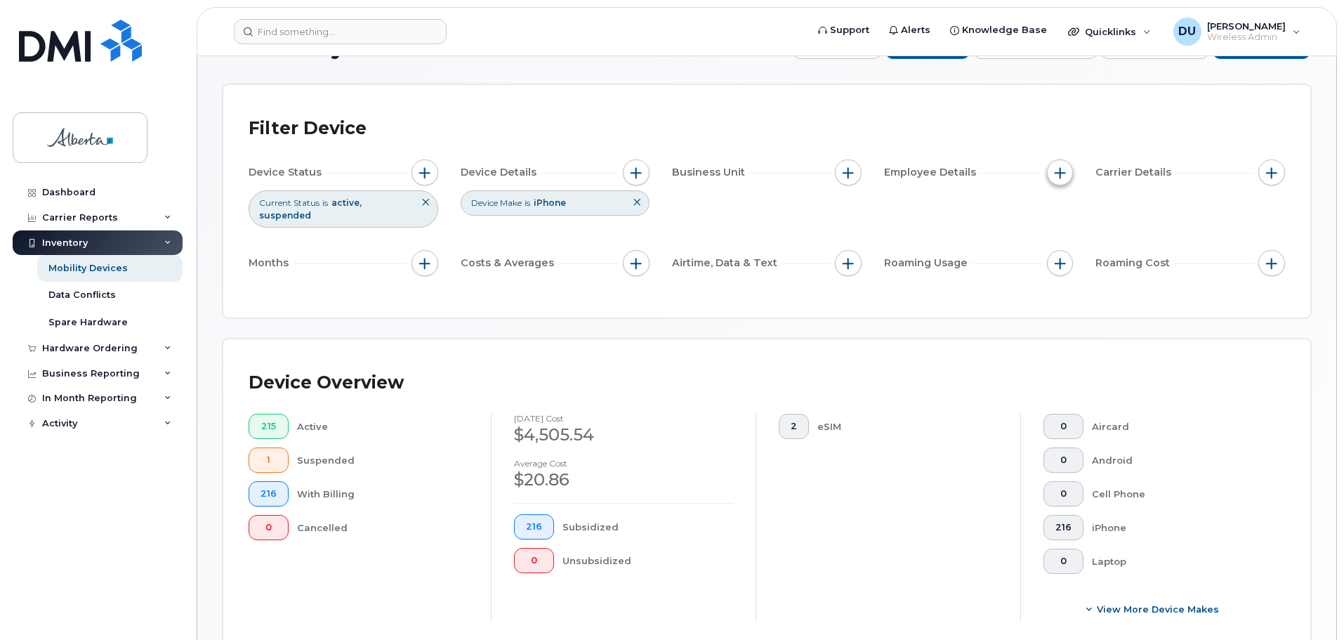
click at [1062, 172] on span "button" at bounding box center [1060, 172] width 11 height 11
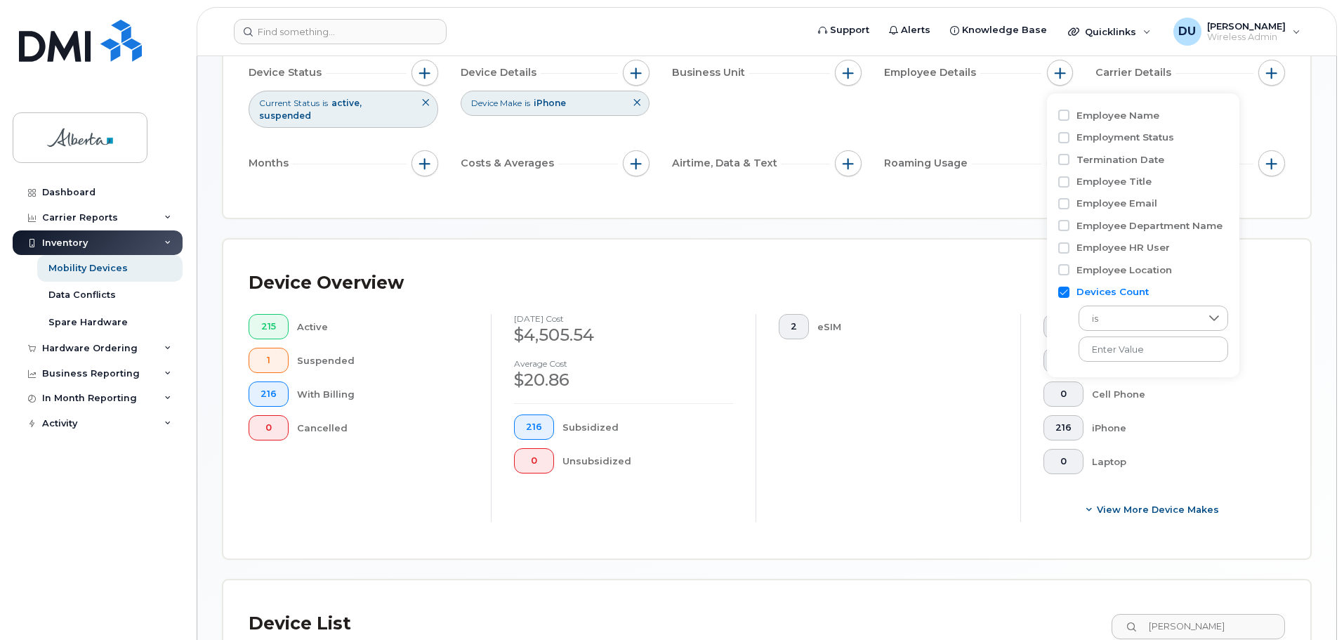
scroll to position [118, 0]
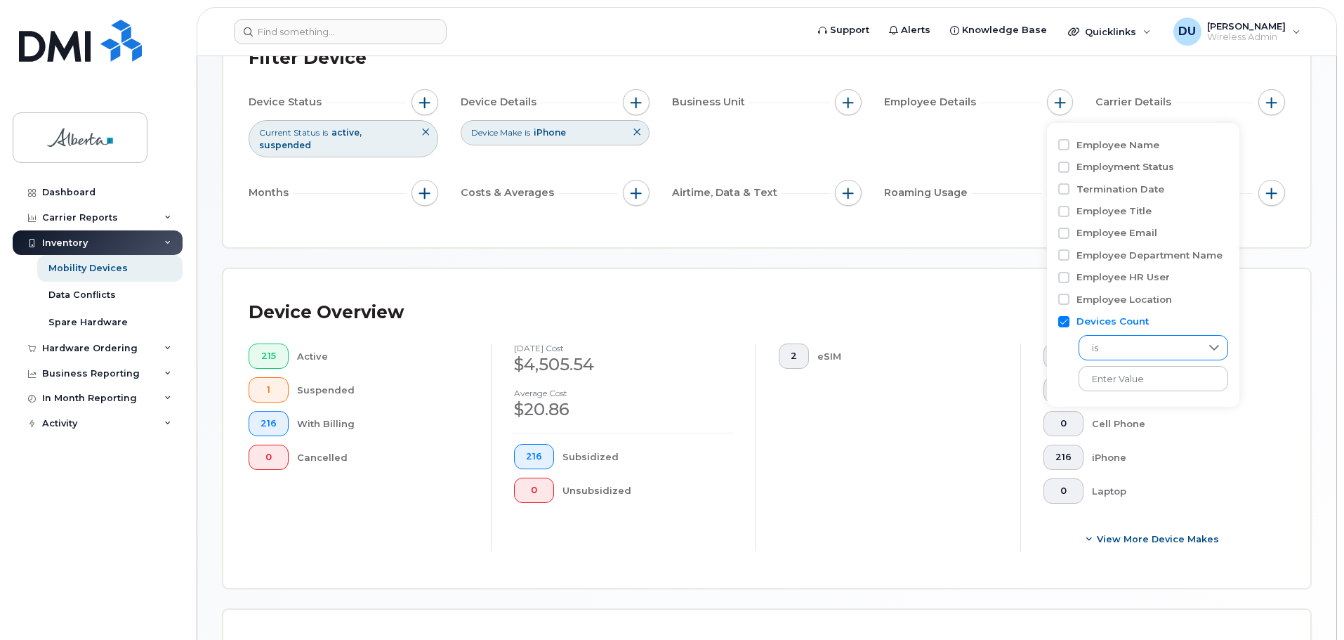
click at [1208, 345] on icon at bounding box center [1213, 347] width 11 height 11
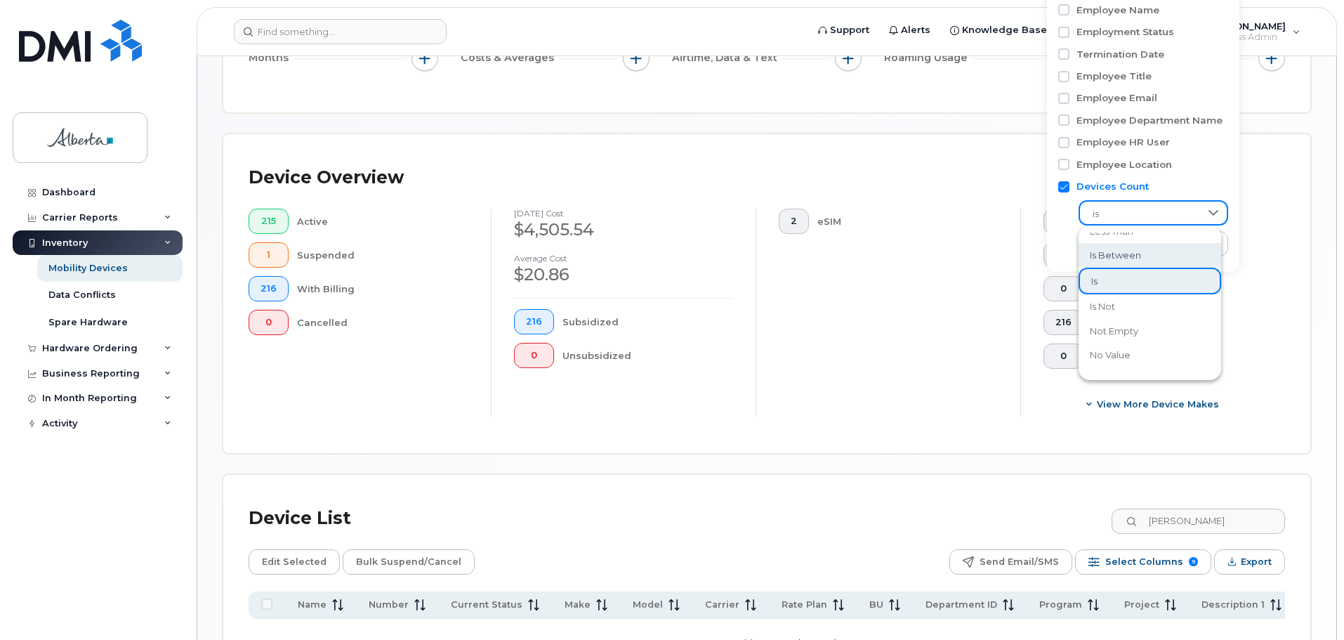
scroll to position [399, 0]
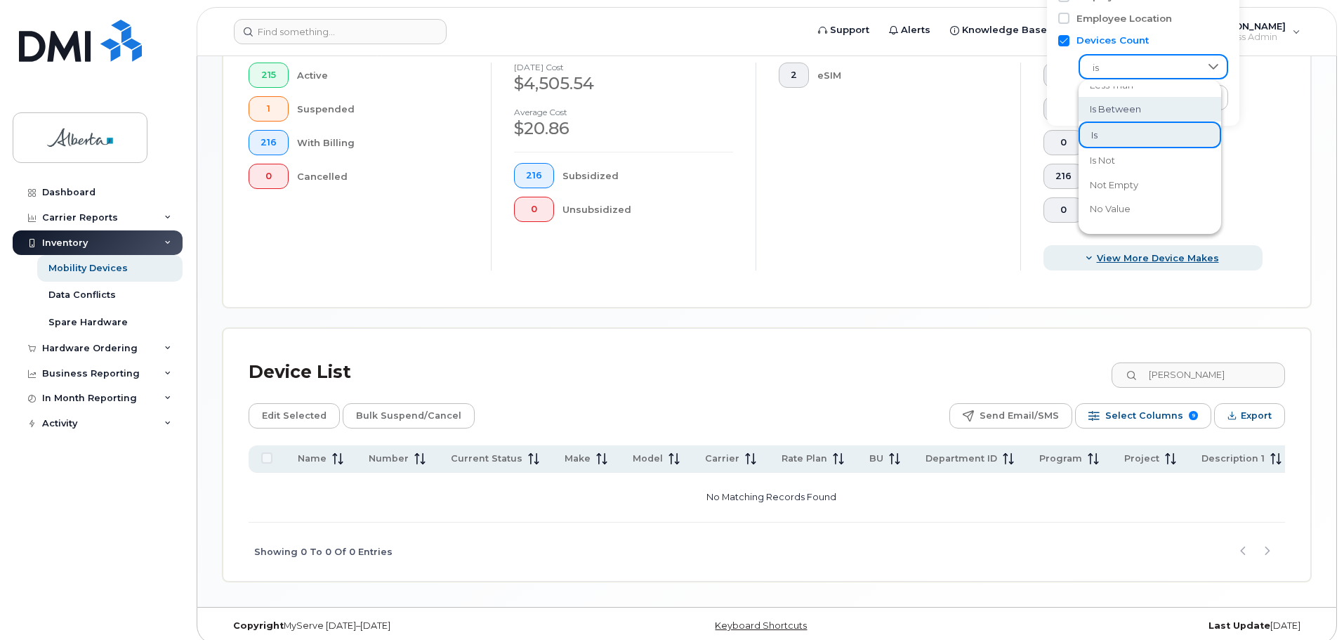
click at [1165, 251] on span "View More Device Makes" at bounding box center [1158, 257] width 122 height 13
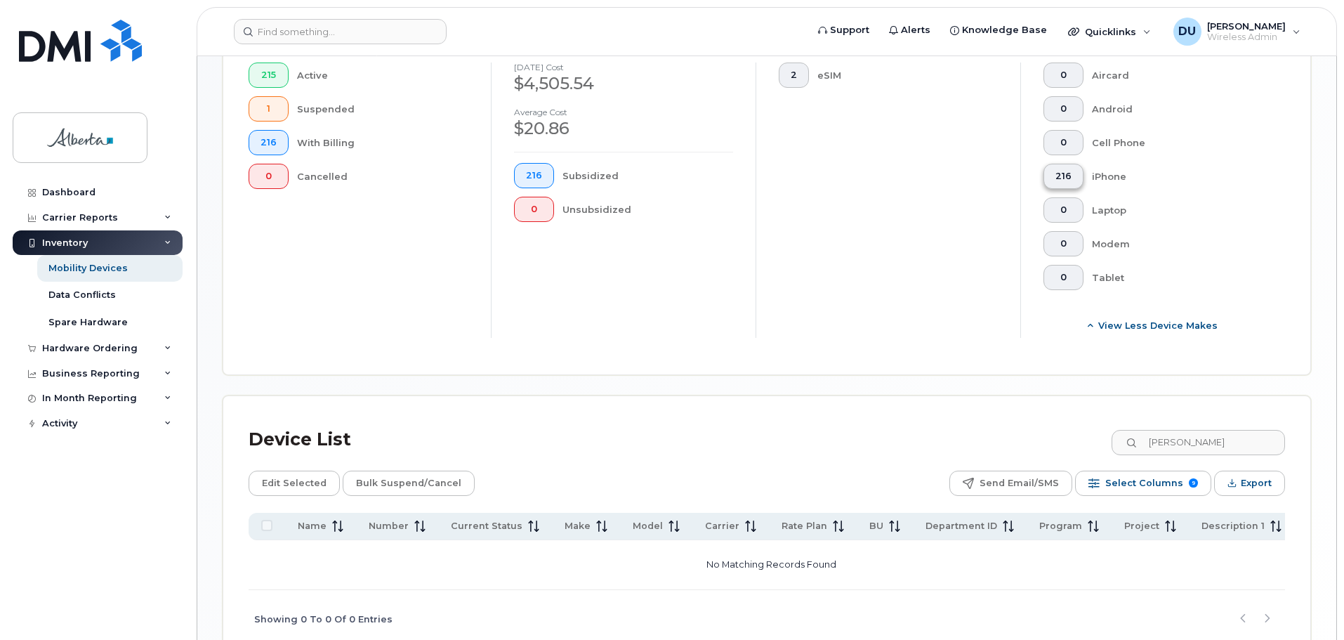
click at [1062, 171] on span "216" at bounding box center [1063, 176] width 16 height 11
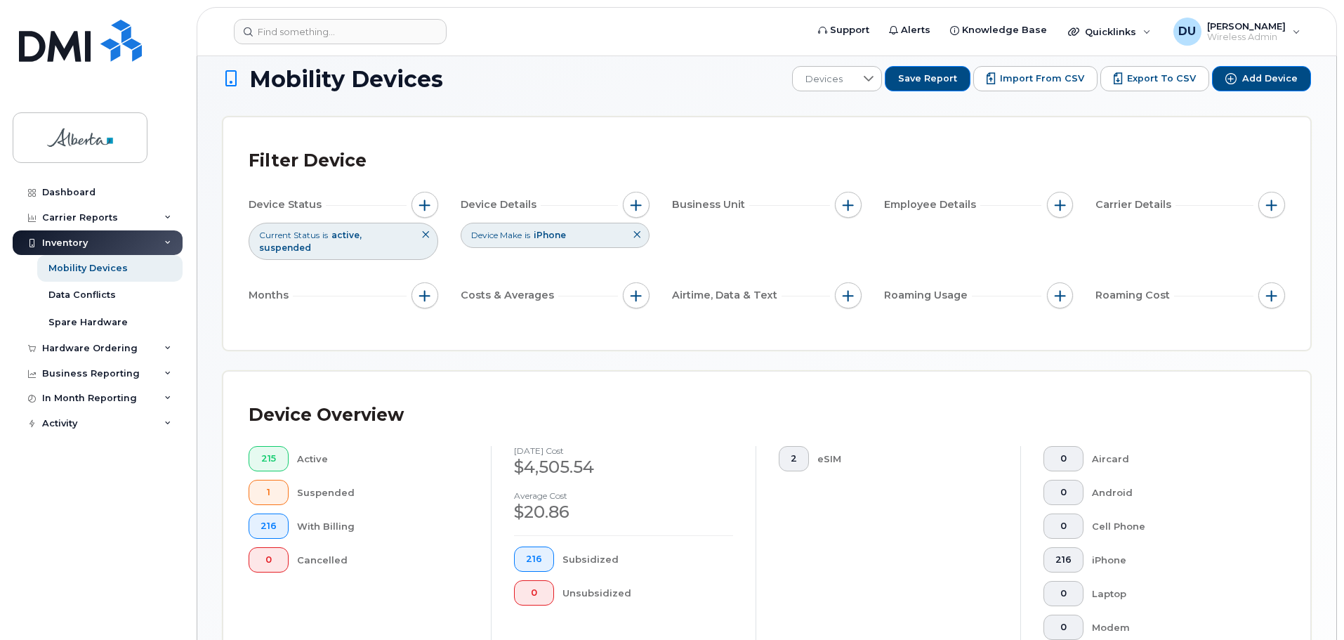
scroll to position [0, 0]
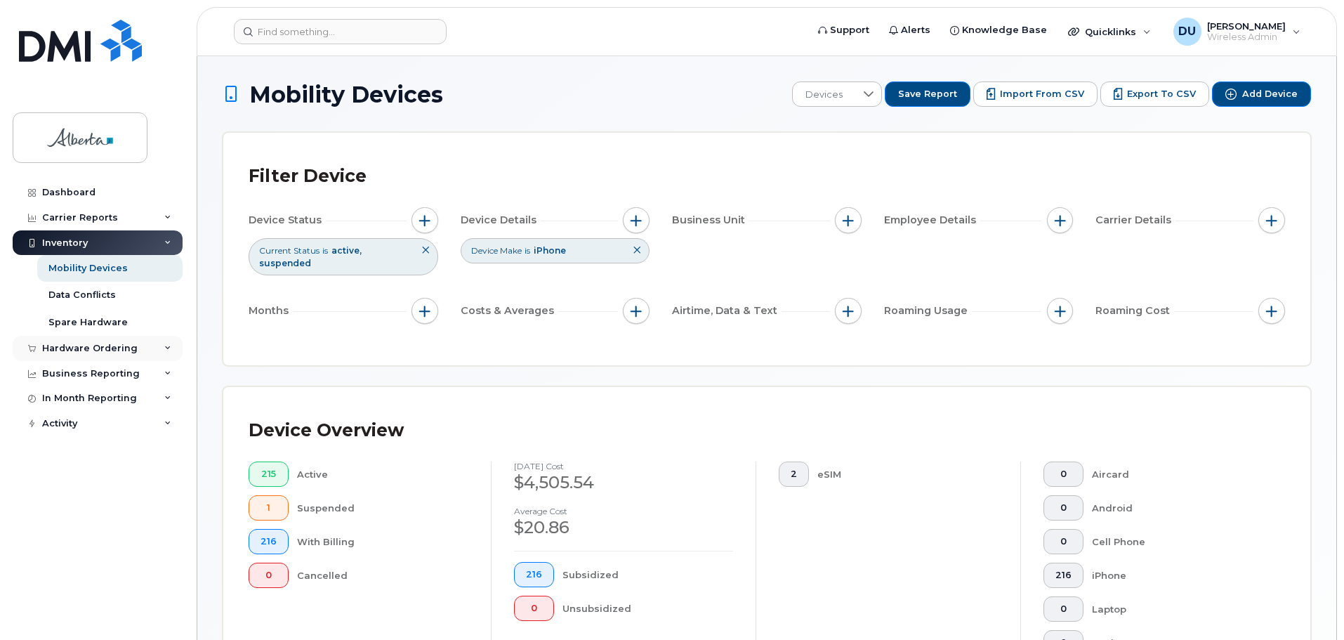
click at [105, 349] on div "Hardware Ordering" at bounding box center [89, 348] width 95 height 11
click at [71, 395] on div "Orders" at bounding box center [65, 401] width 34 height 13
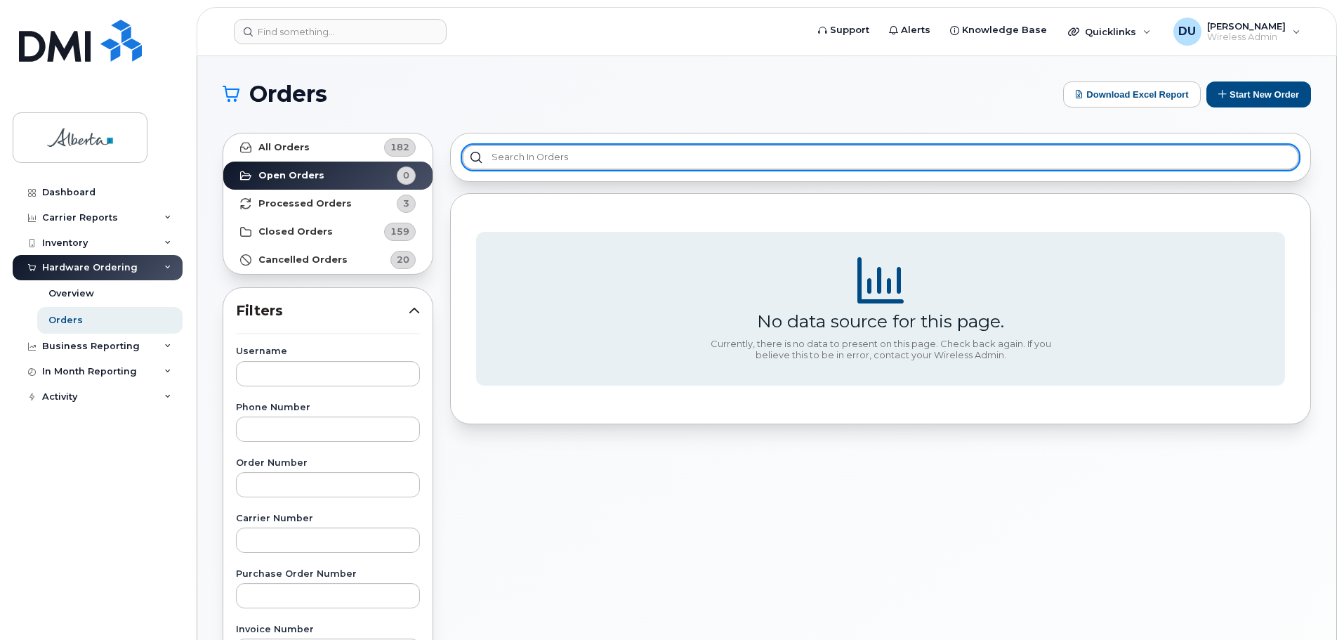
click at [566, 159] on input "text" at bounding box center [880, 157] width 837 height 25
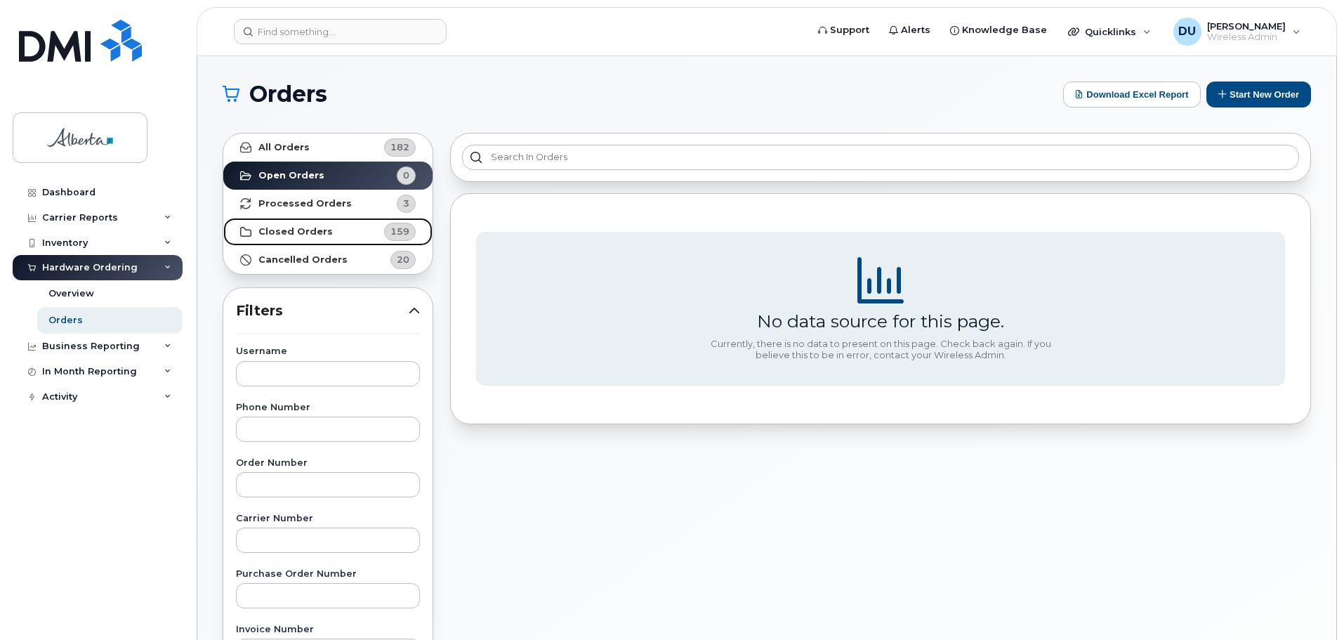
click at [309, 227] on strong "Closed Orders" at bounding box center [295, 231] width 74 height 11
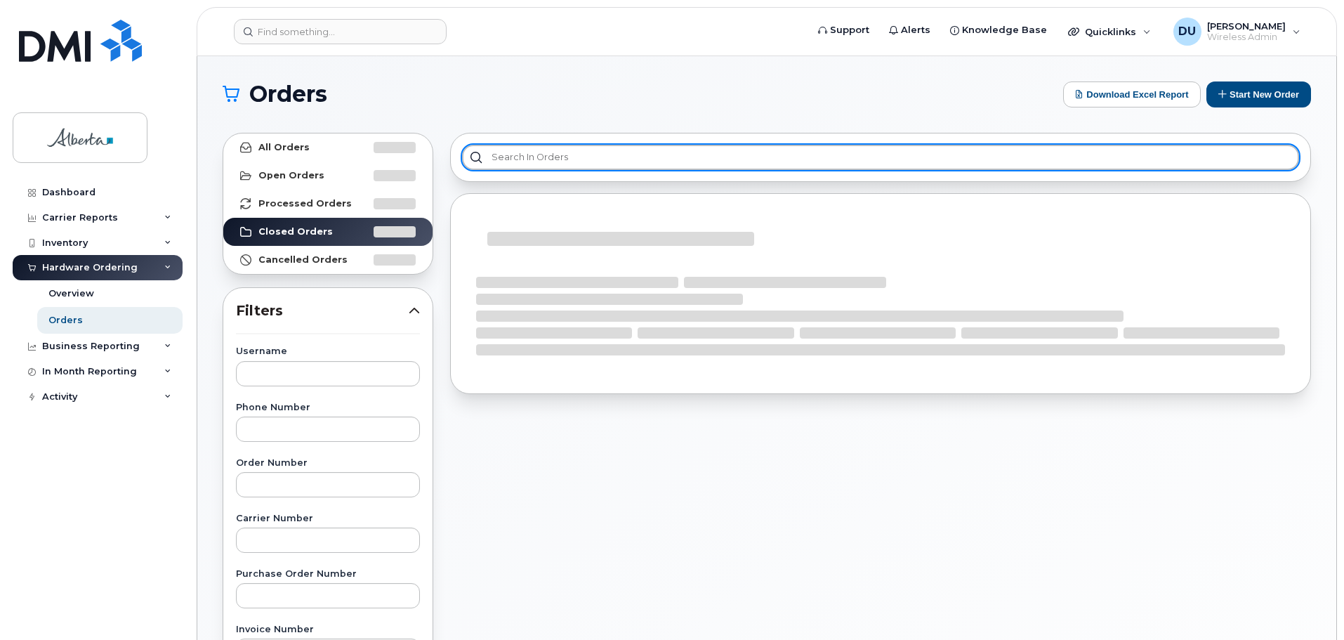
click at [537, 157] on input "text" at bounding box center [880, 157] width 837 height 25
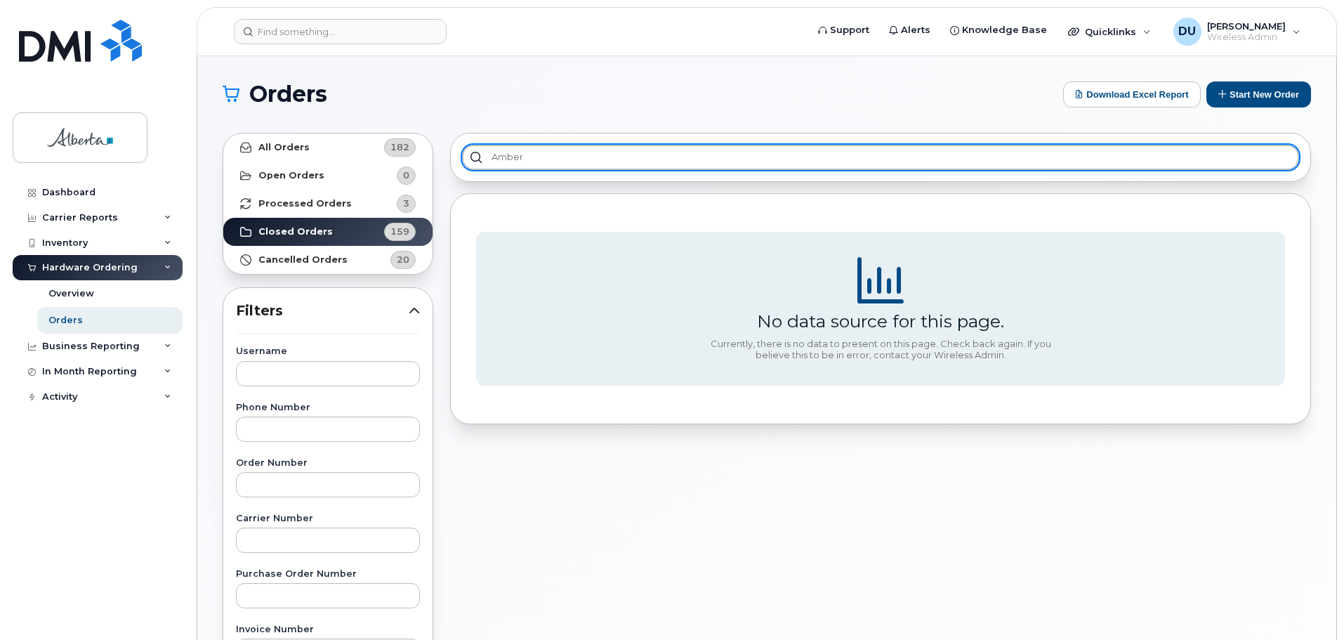
type input "amber"
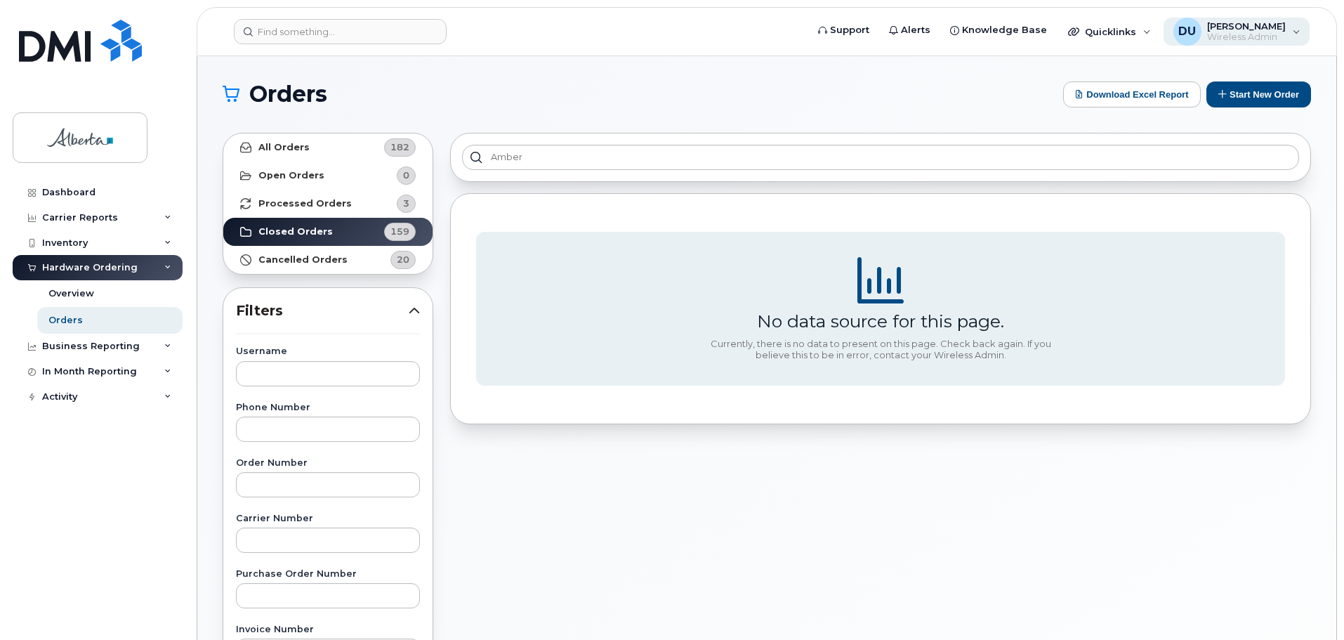
click at [1261, 25] on span "[PERSON_NAME]" at bounding box center [1246, 25] width 79 height 11
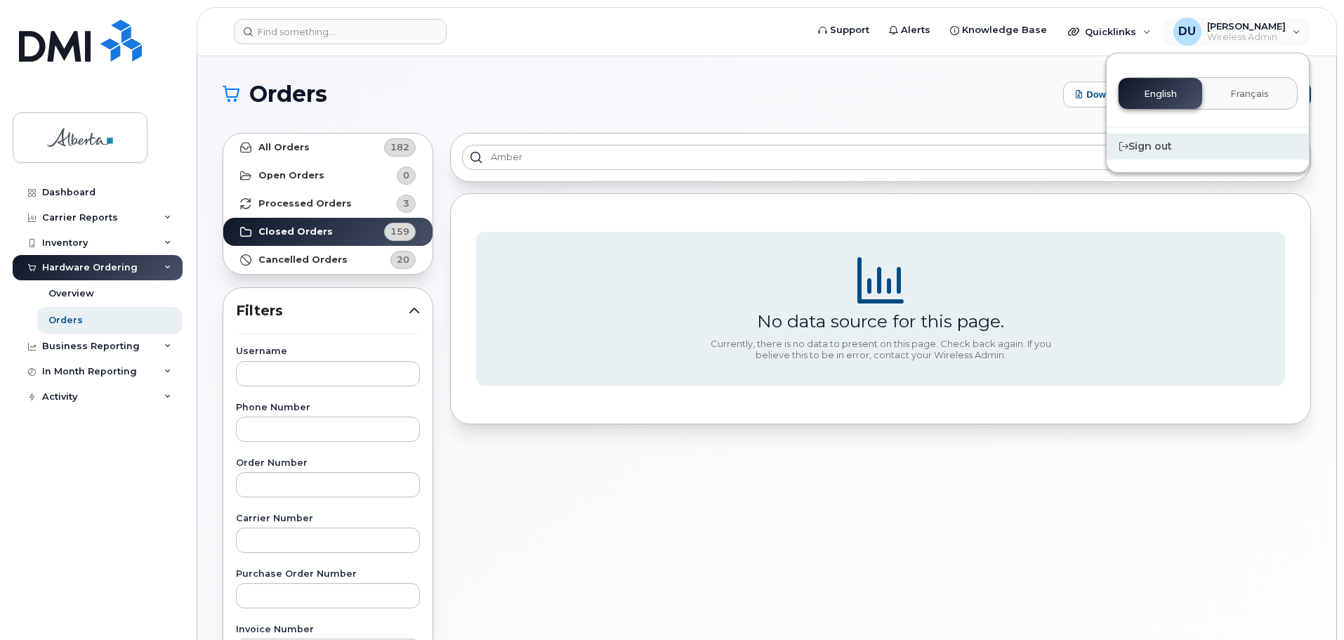
click at [1140, 147] on div "Sign out" at bounding box center [1208, 146] width 202 height 26
